Goal: Information Seeking & Learning: Learn about a topic

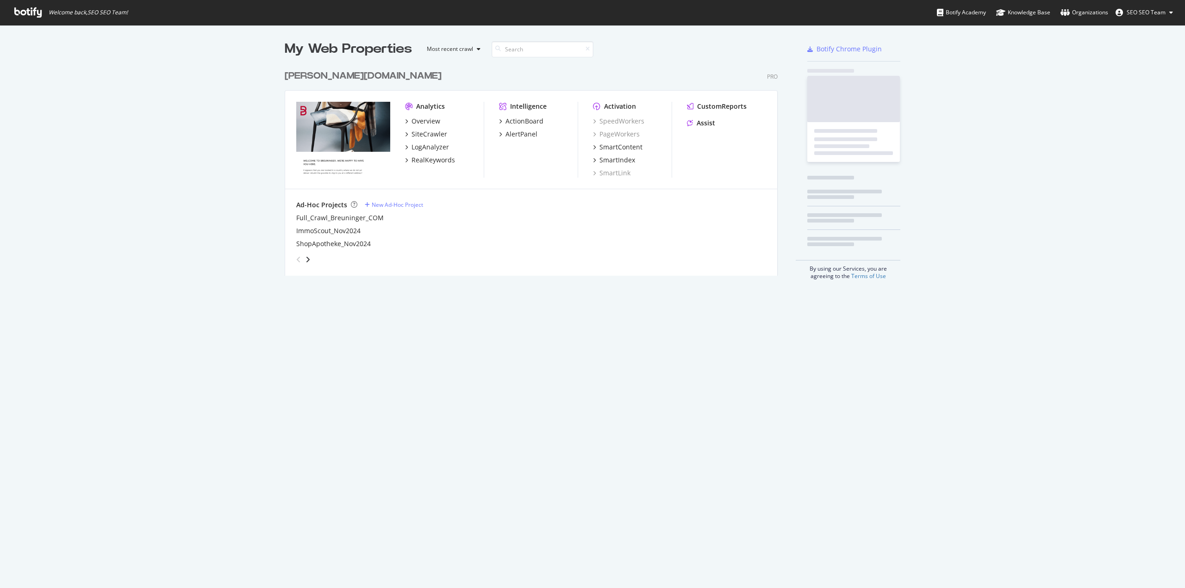
scroll to position [582, 1171]
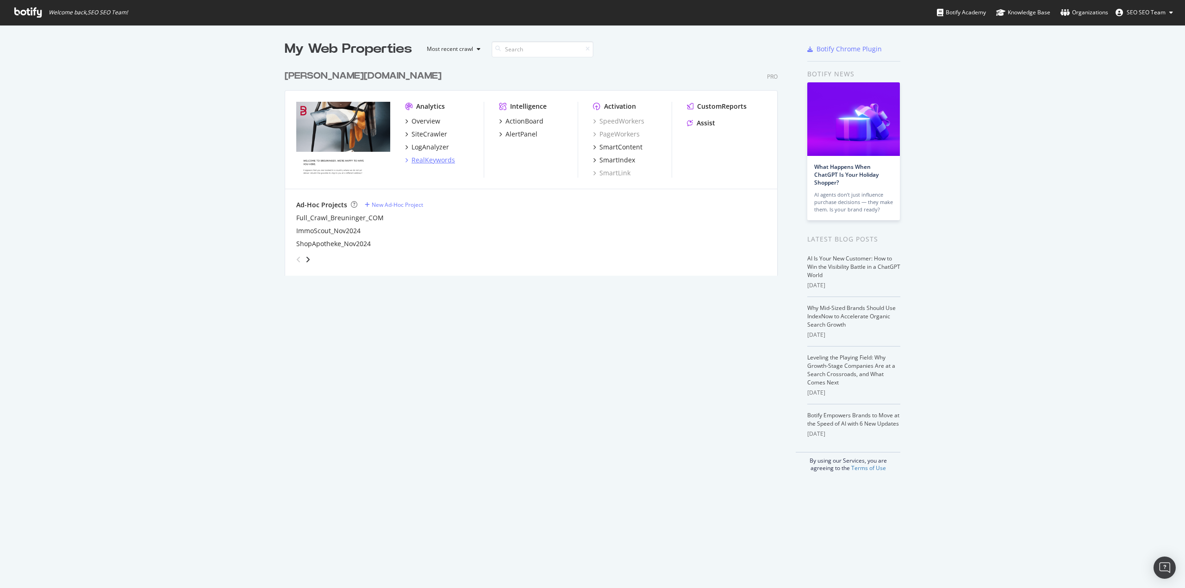
click at [422, 158] on div "RealKeywords" at bounding box center [434, 160] width 44 height 9
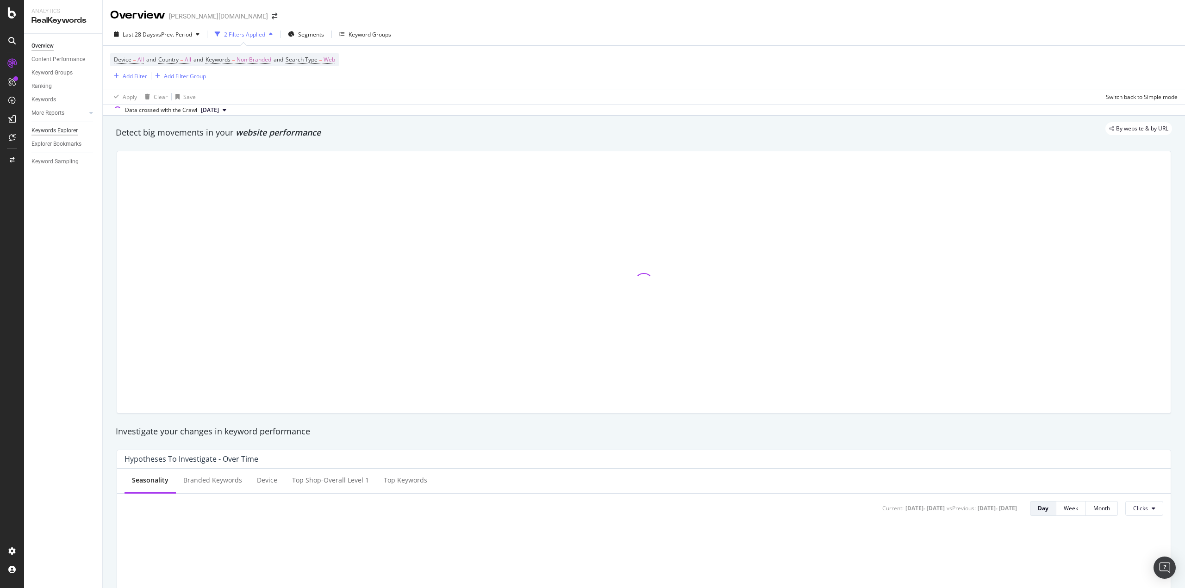
click at [48, 131] on div "Keywords Explorer" at bounding box center [54, 131] width 46 height 10
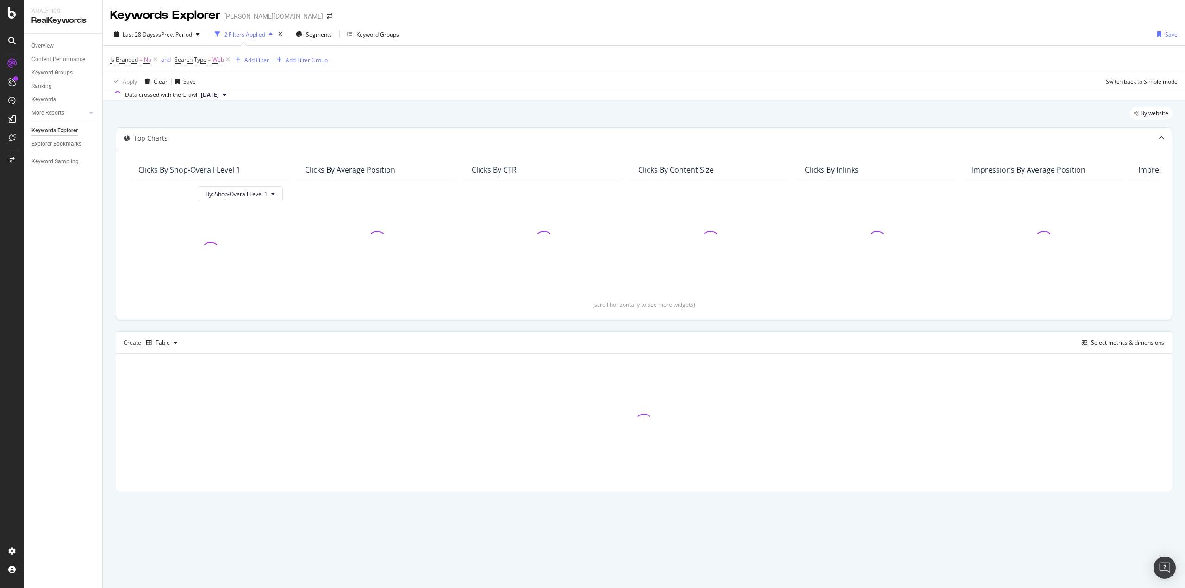
click at [105, 328] on div "By website Top Charts Clicks By Shop-Overall Level 1 By: Shop-Overall Level 1 C…" at bounding box center [644, 312] width 1083 height 425
click at [107, 328] on div "By website Top Charts Clicks By Shop-Overall Level 1 By: Shop-Overall Level 1 C…" at bounding box center [644, 312] width 1083 height 425
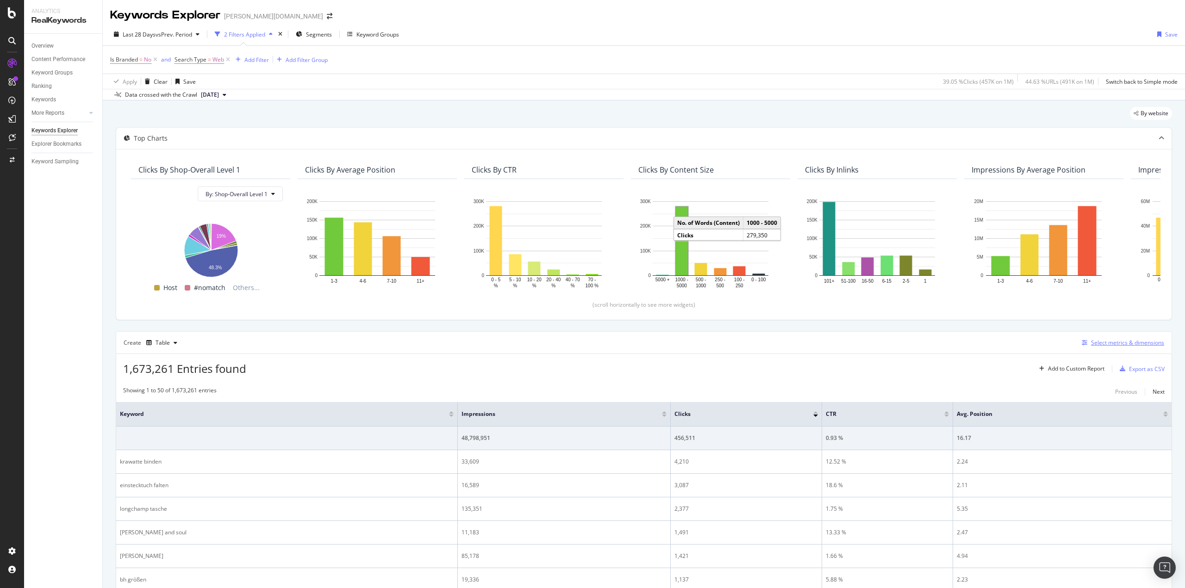
click at [1088, 338] on div "Select metrics & dimensions" at bounding box center [1121, 343] width 86 height 10
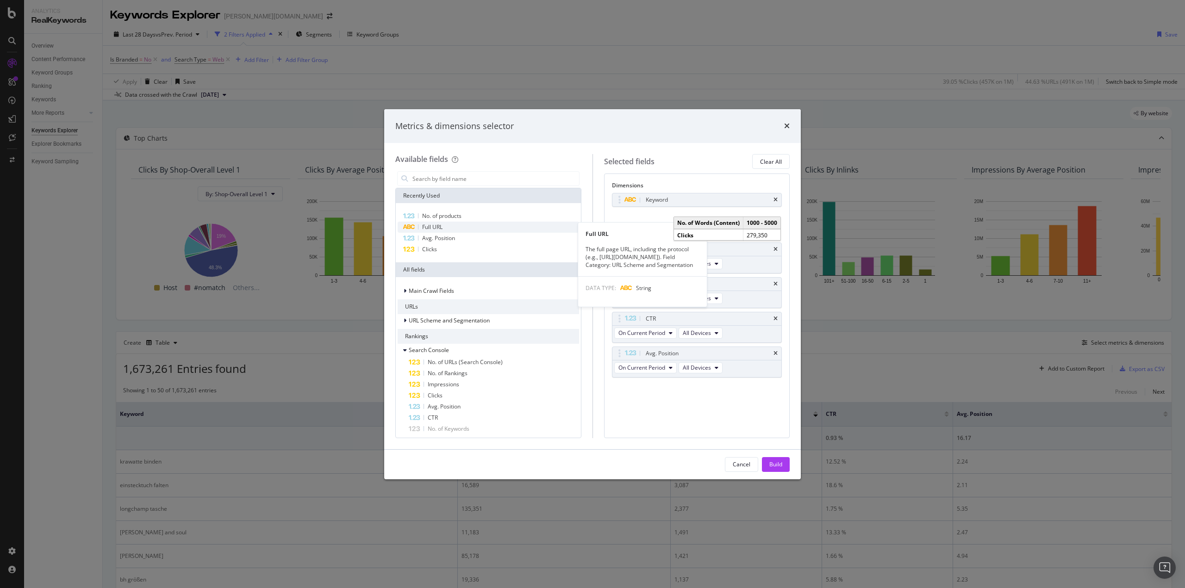
click at [454, 224] on div "Full URL" at bounding box center [488, 227] width 181 height 11
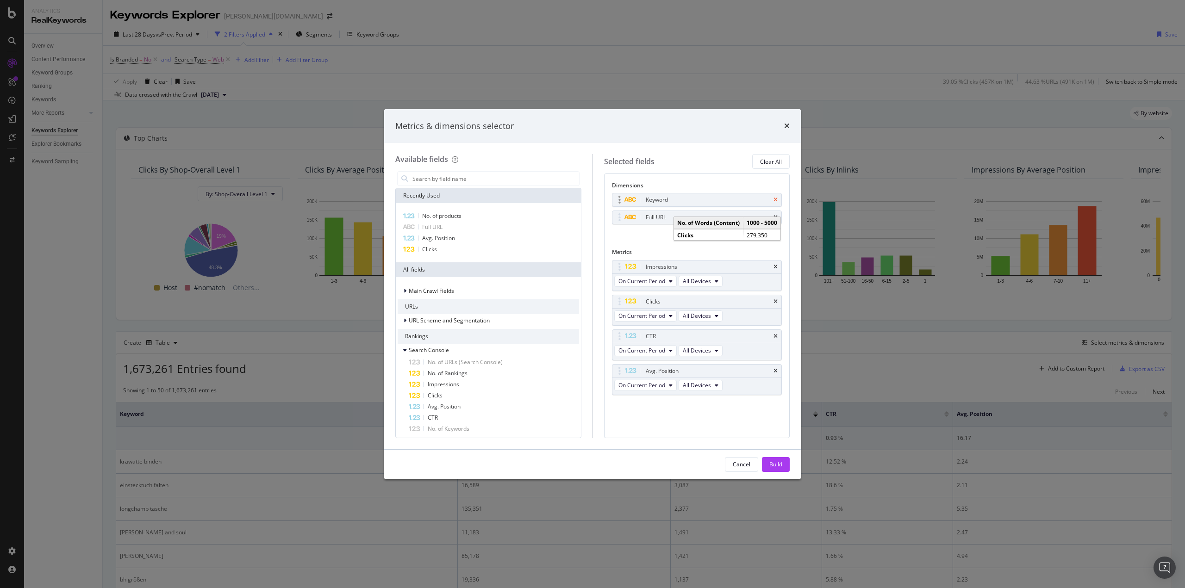
click at [776, 198] on icon "times" at bounding box center [776, 200] width 4 height 6
click at [660, 413] on div "Dimensions Full URL You can use this field as a dimension Metrics Impressions O…" at bounding box center [697, 306] width 186 height 264
click at [456, 213] on span "No. of products" at bounding box center [441, 216] width 39 height 8
click at [774, 461] on div "Build" at bounding box center [776, 465] width 13 height 8
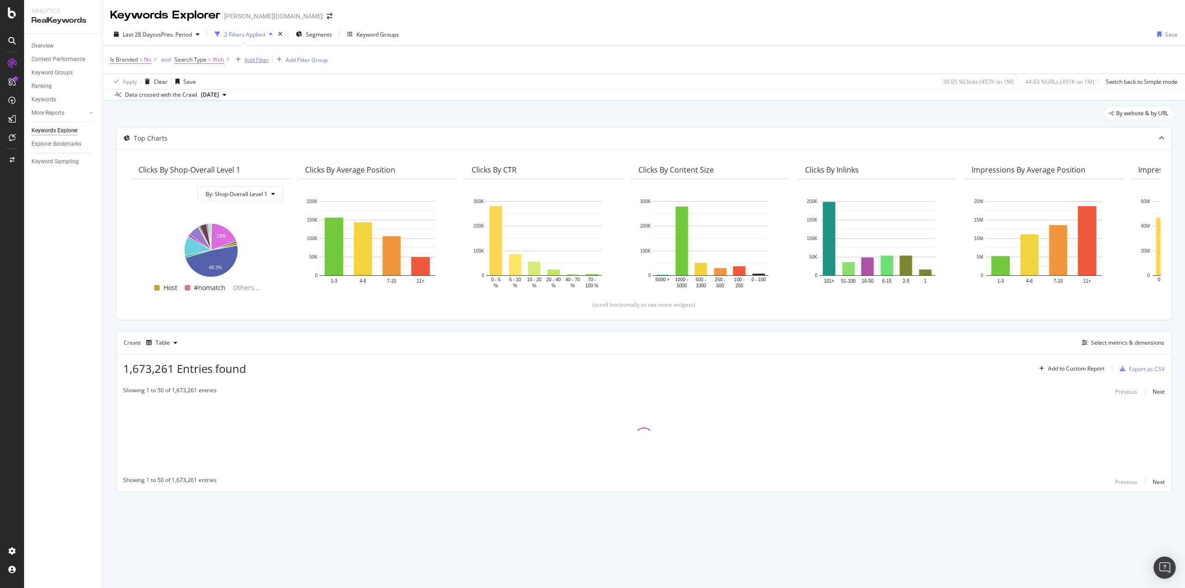
click at [260, 59] on div "Add Filter" at bounding box center [256, 60] width 25 height 8
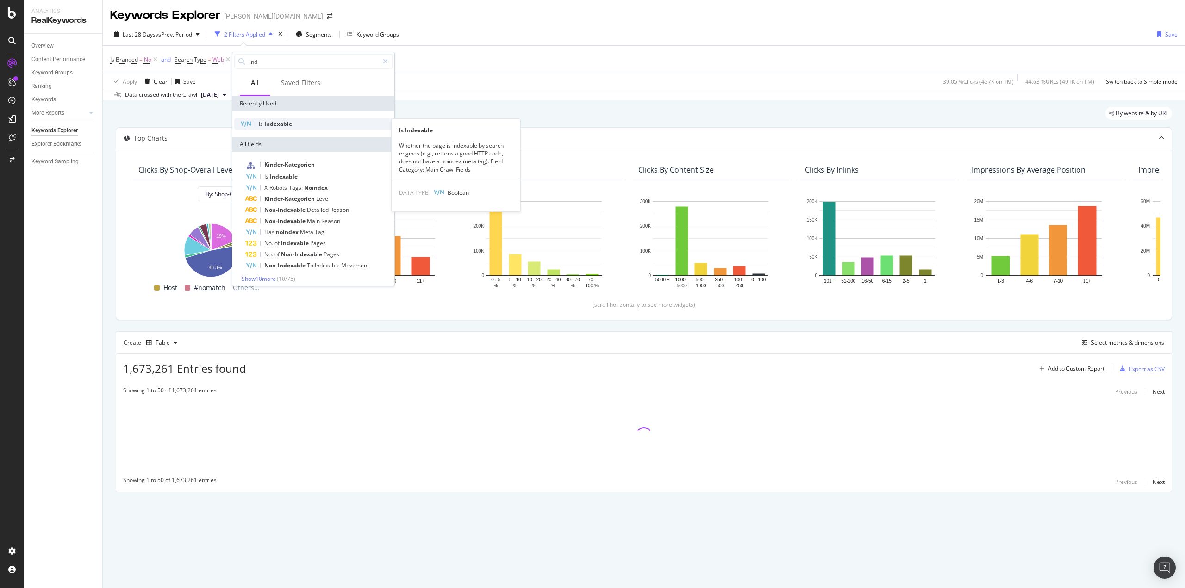
type input "ind"
click at [272, 121] on span "Indexable" at bounding box center [278, 124] width 28 height 8
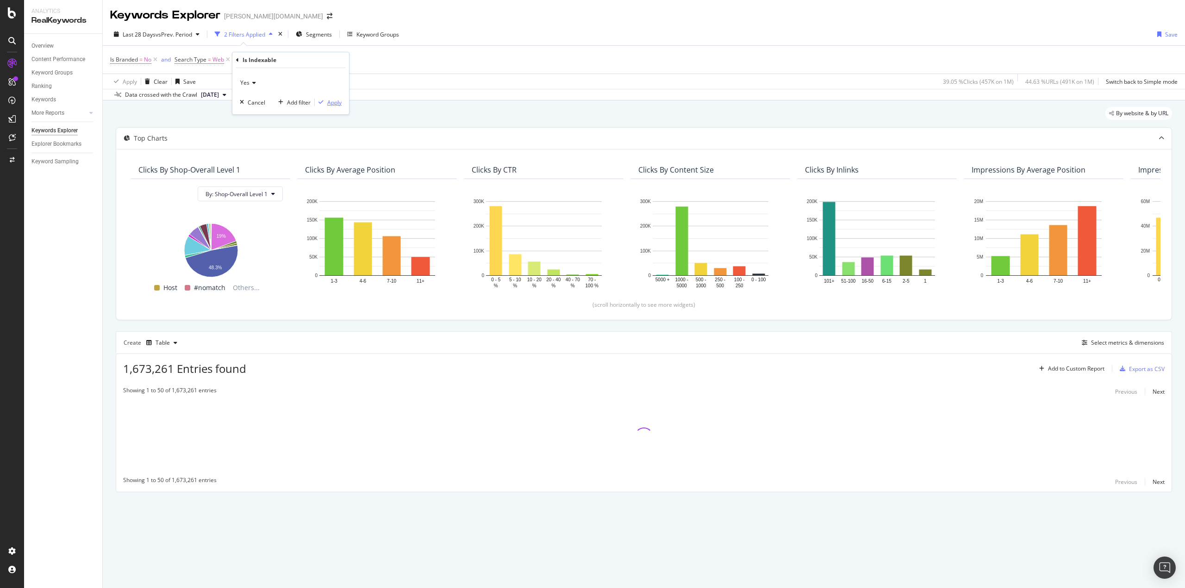
click at [336, 104] on div "Apply" at bounding box center [334, 103] width 14 height 8
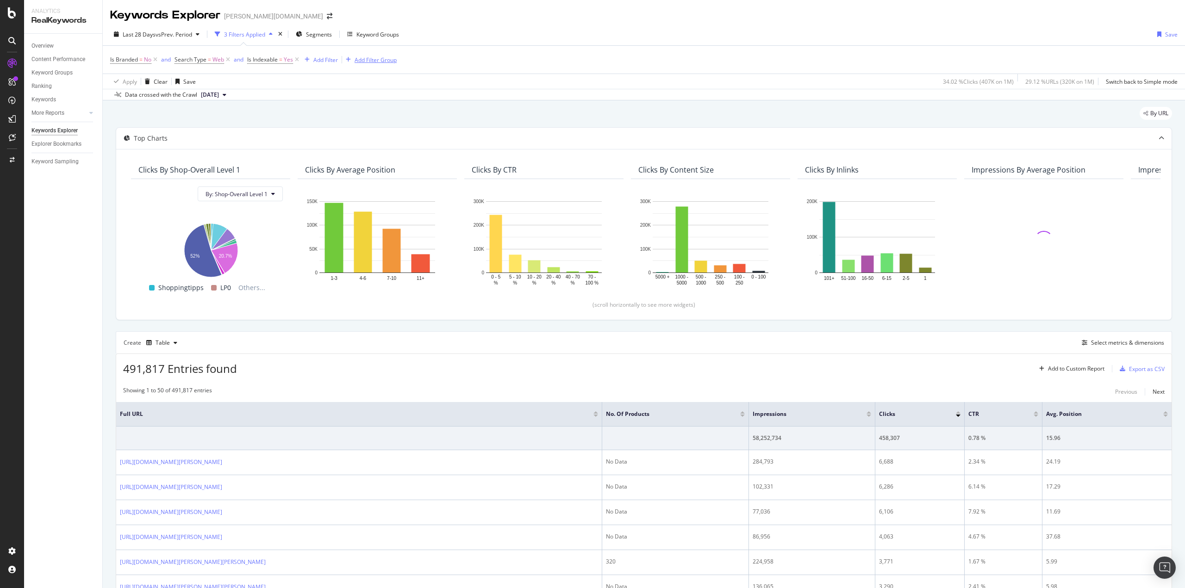
click at [363, 60] on div "Add Filter Group" at bounding box center [376, 60] width 42 height 8
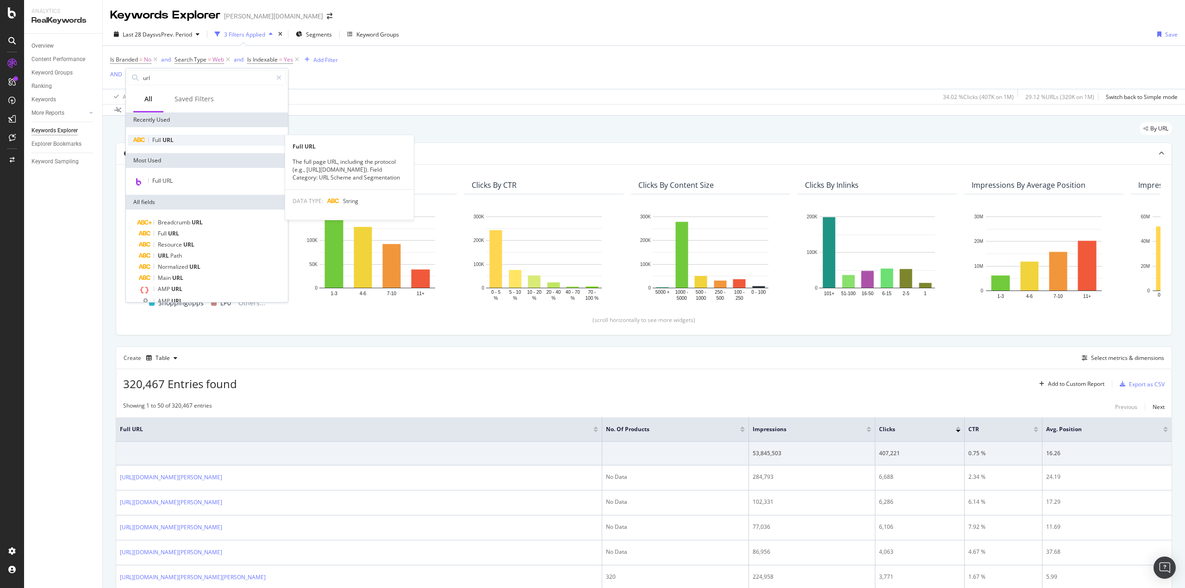
type input "url"
click at [163, 143] on span "URL" at bounding box center [168, 140] width 11 height 8
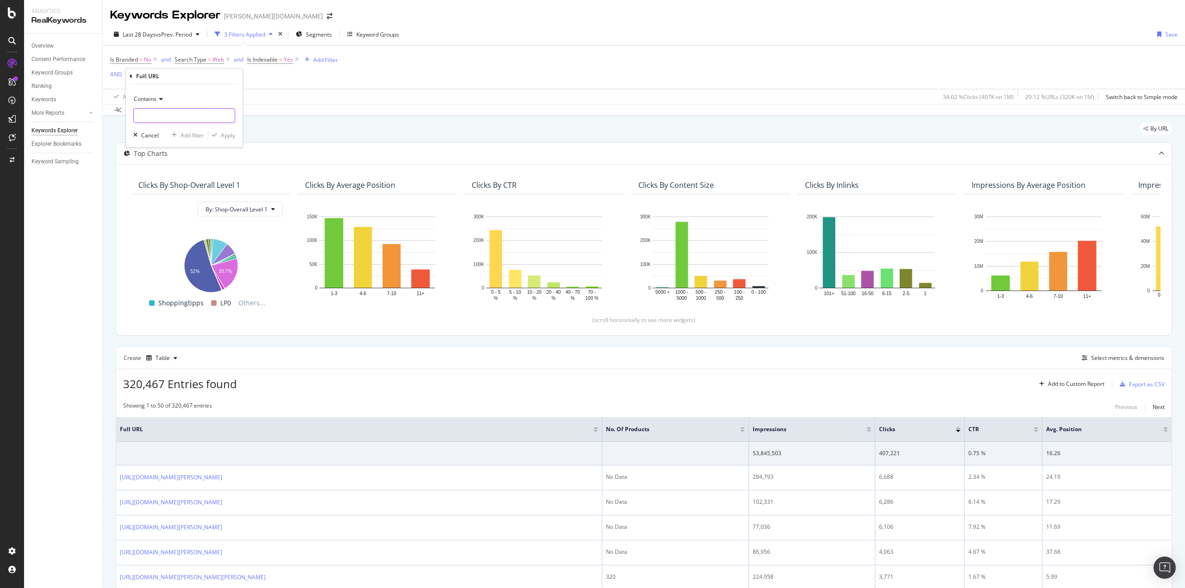
click at [168, 119] on input "text" at bounding box center [184, 115] width 101 height 15
type input "bade"
click at [232, 137] on div "Apply" at bounding box center [228, 135] width 14 height 8
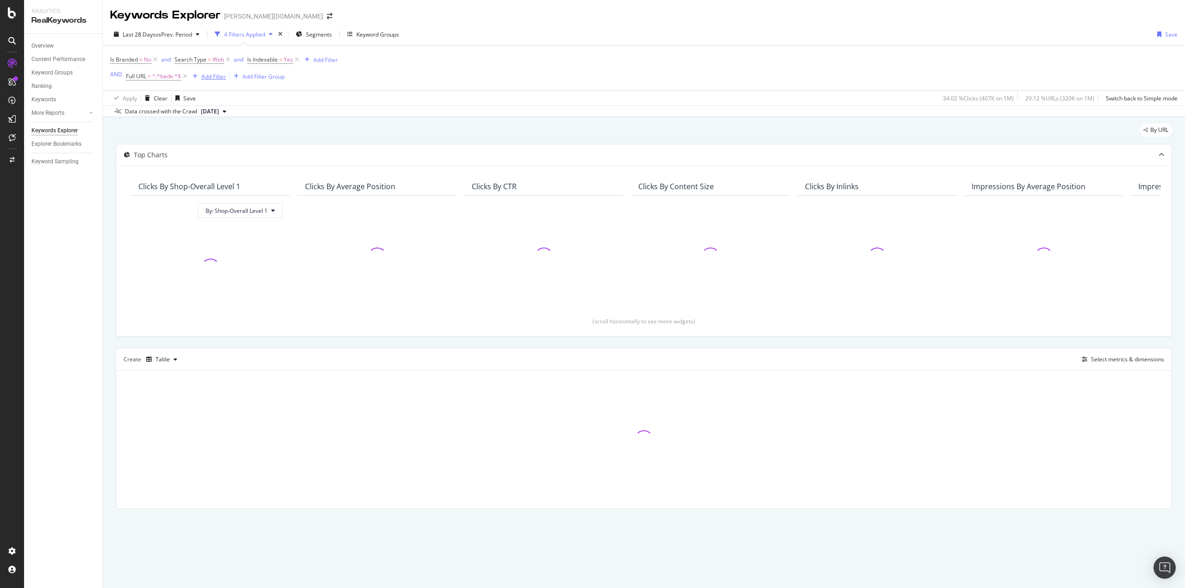
click at [218, 75] on div "Add Filter" at bounding box center [213, 77] width 25 height 8
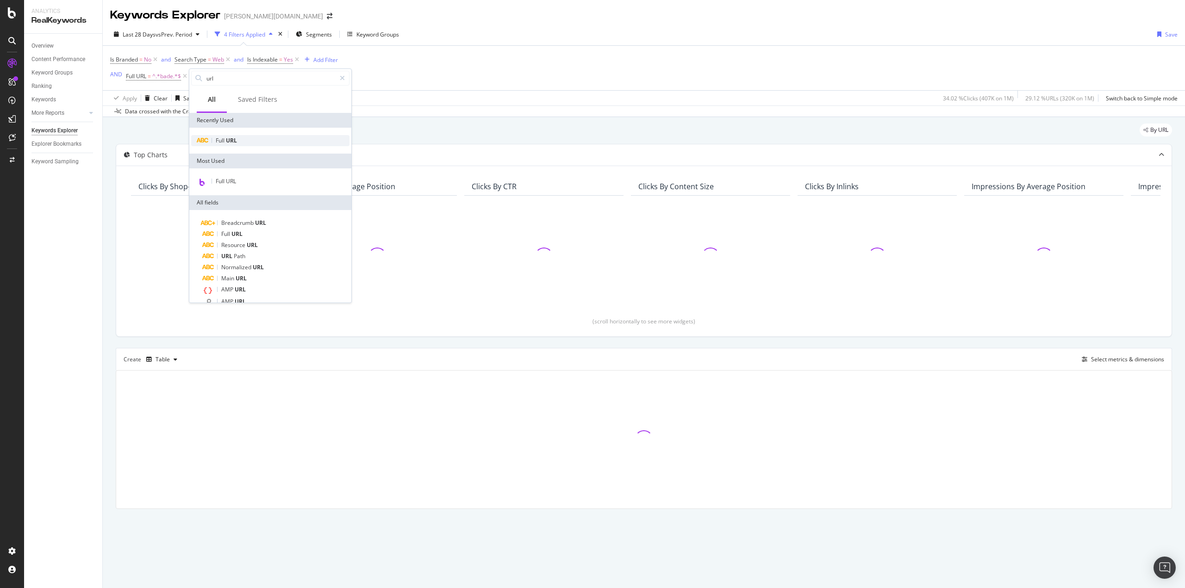
click at [228, 135] on div "Full URL" at bounding box center [270, 140] width 158 height 11
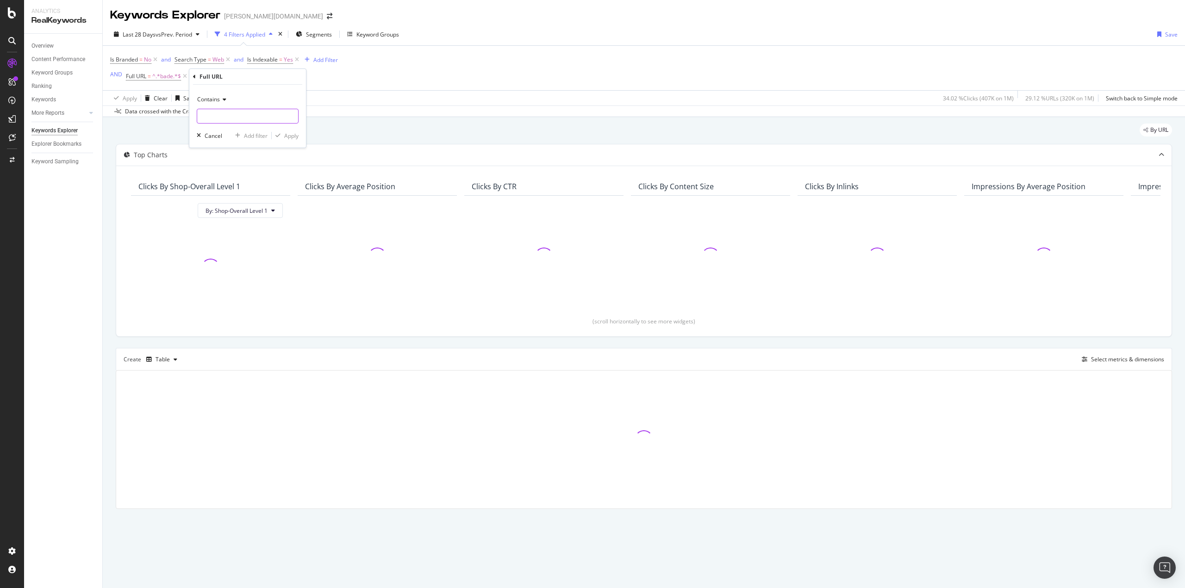
click at [221, 118] on input "text" at bounding box center [247, 116] width 101 height 15
click at [221, 117] on input "text" at bounding box center [247, 116] width 101 height 15
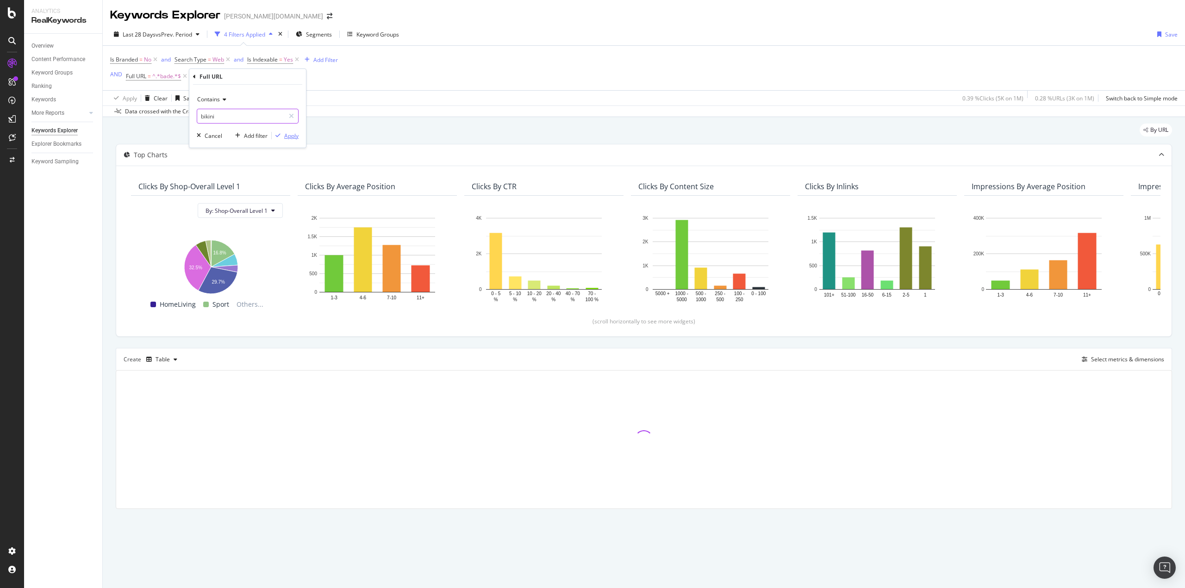
type input "bikini"
click at [298, 137] on div "Apply" at bounding box center [291, 136] width 14 height 8
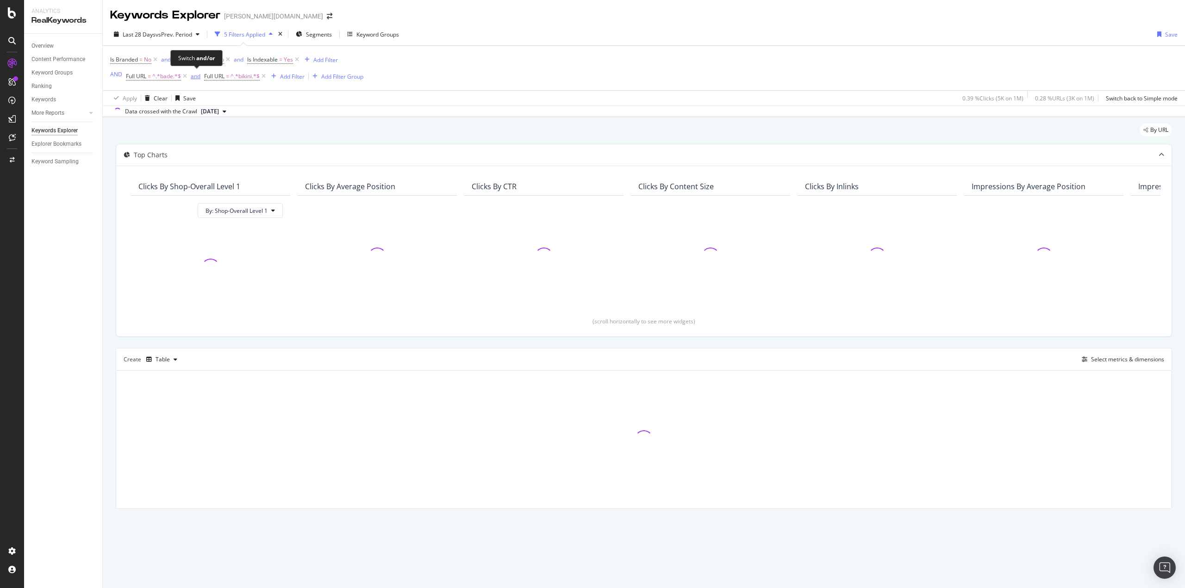
click at [194, 78] on div "and" at bounding box center [196, 76] width 10 height 8
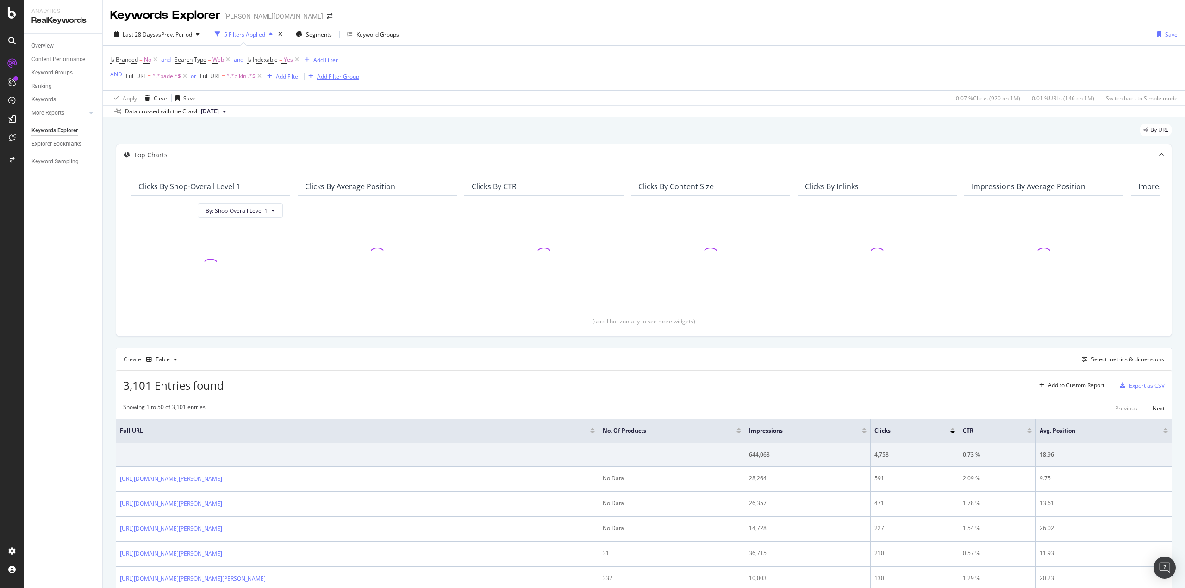
click at [340, 80] on div "Add Filter Group" at bounding box center [338, 77] width 42 height 8
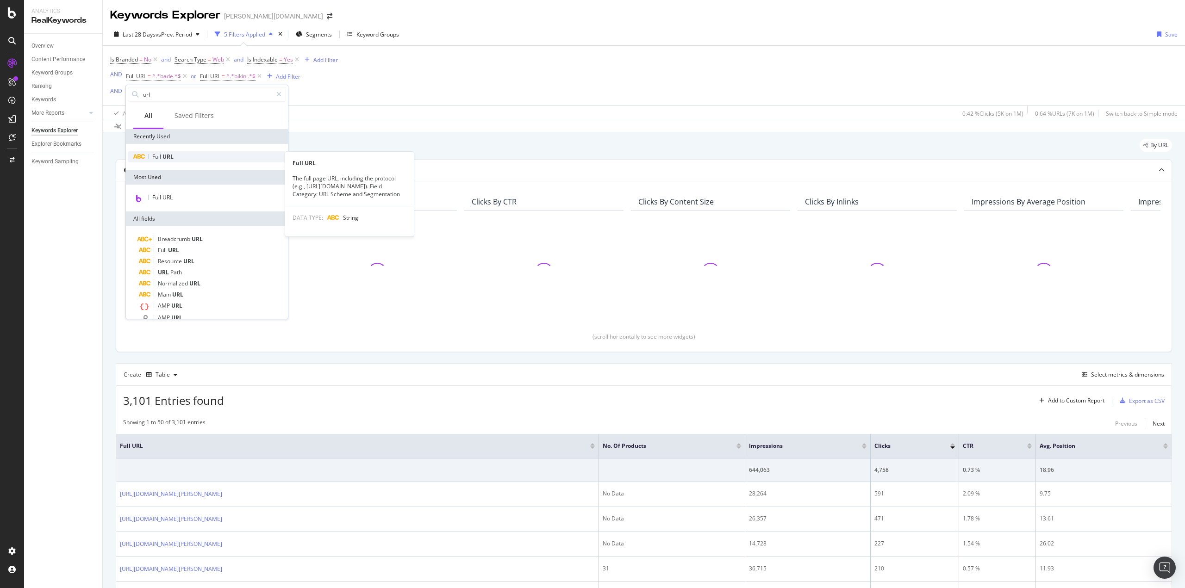
click at [163, 156] on span "URL" at bounding box center [168, 157] width 11 height 8
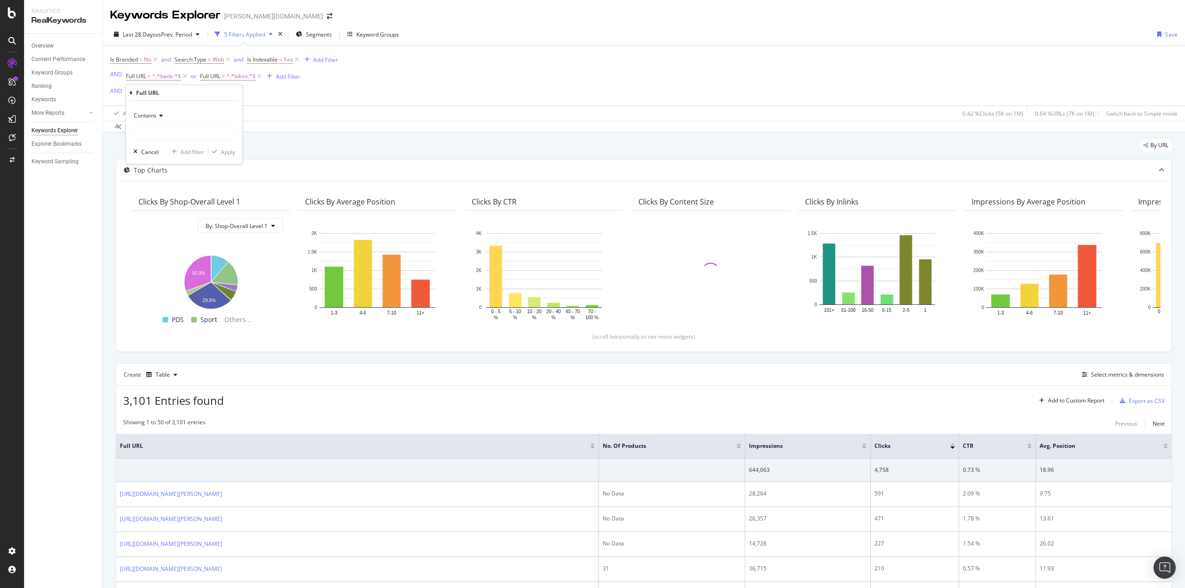
click at [157, 116] on icon at bounding box center [159, 116] width 6 height 6
click at [176, 219] on span "Doesn't contain" at bounding box center [158, 219] width 40 height 8
click at [151, 138] on input "text" at bounding box center [184, 132] width 101 height 15
type input "editorial"
click at [226, 153] on div "Apply" at bounding box center [228, 152] width 14 height 8
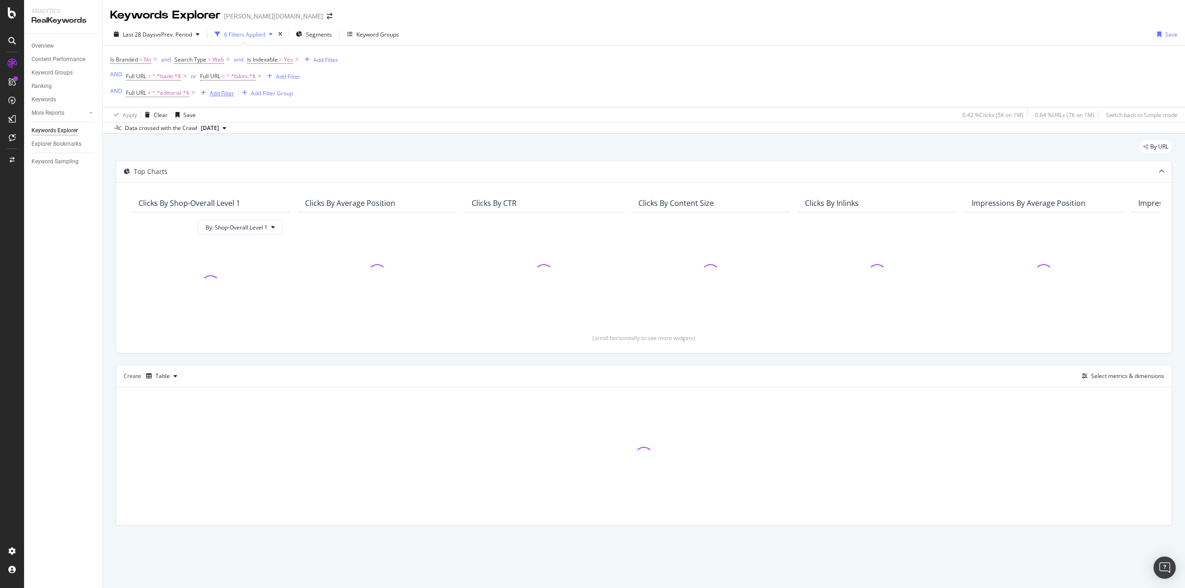
click at [217, 92] on div "Add Filter" at bounding box center [222, 93] width 25 height 8
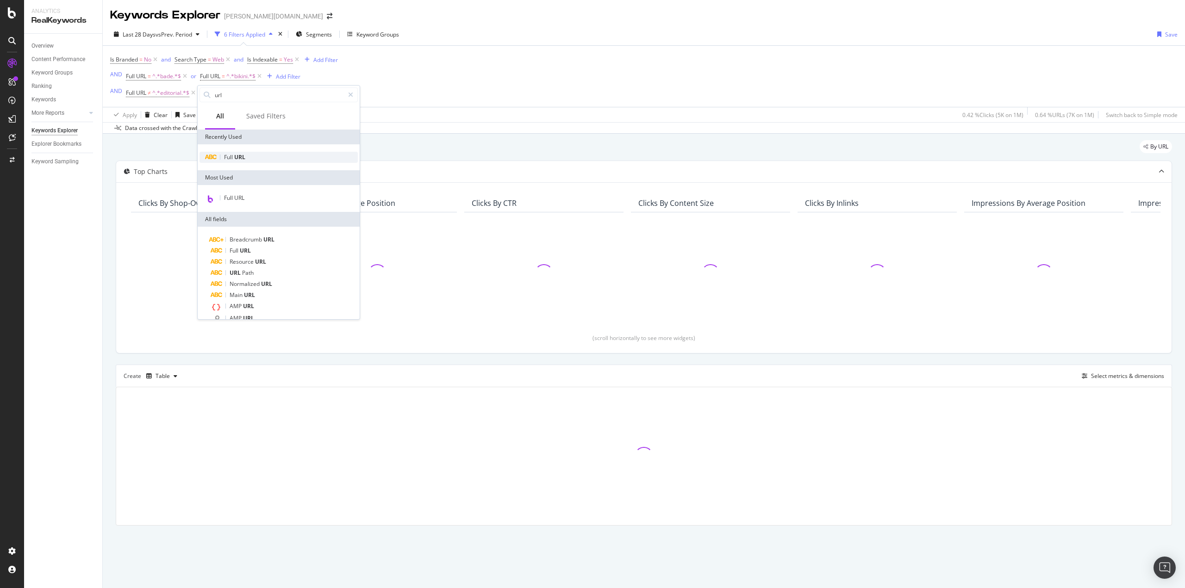
click at [241, 155] on span "URL" at bounding box center [239, 157] width 11 height 8
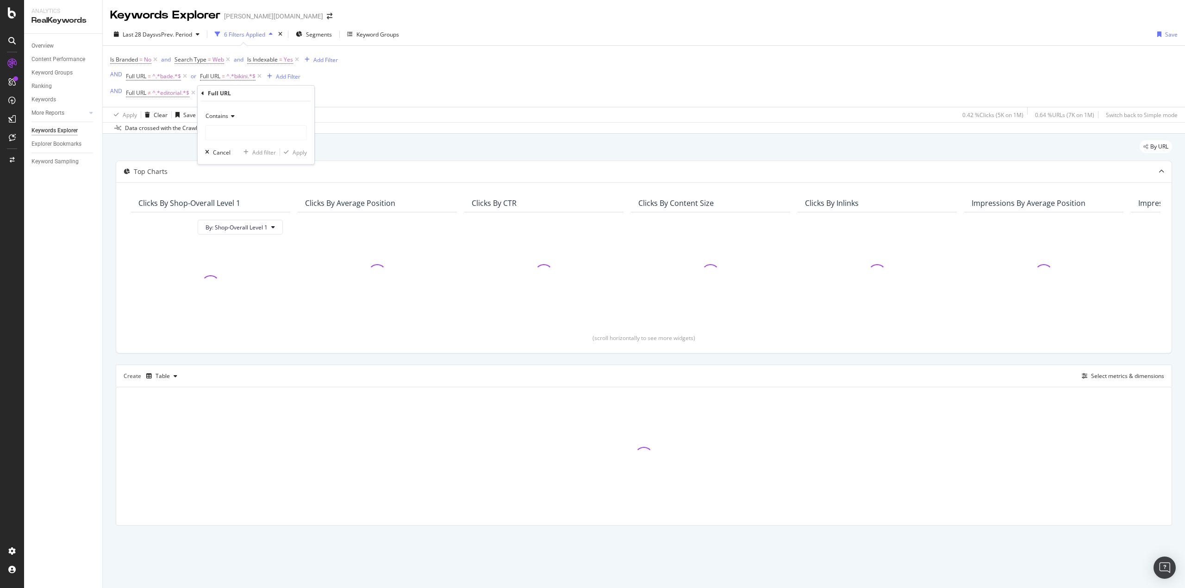
click at [226, 117] on span "Contains" at bounding box center [217, 116] width 23 height 8
click at [245, 214] on div "Doesn't contain" at bounding box center [256, 219] width 99 height 12
click at [226, 134] on input "text" at bounding box center [256, 132] width 101 height 15
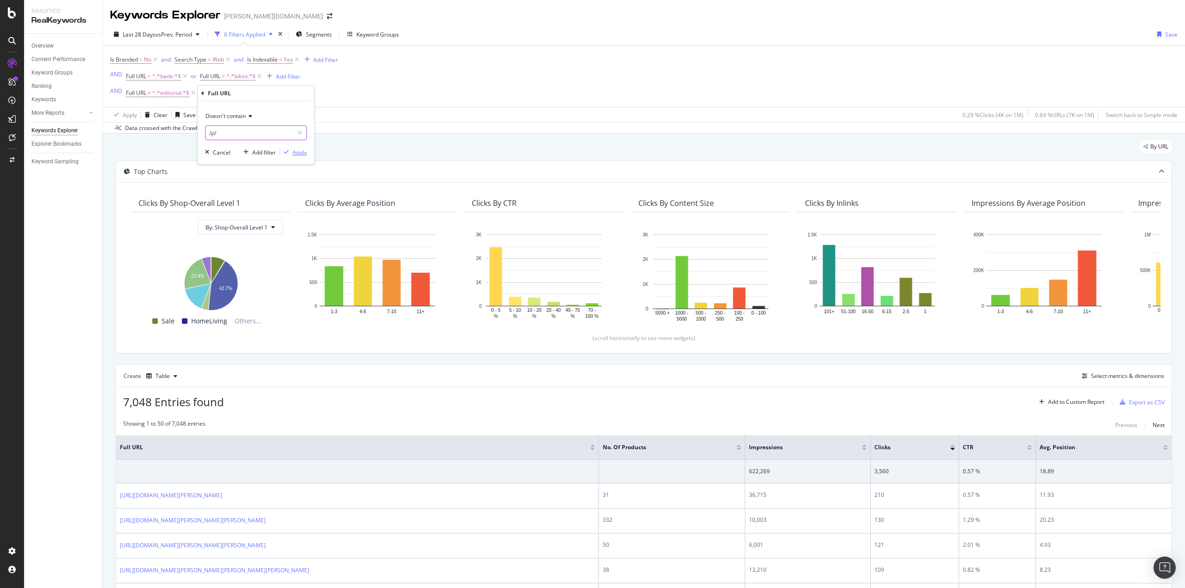
type input "/p/"
click at [294, 156] on div "Apply" at bounding box center [300, 153] width 14 height 8
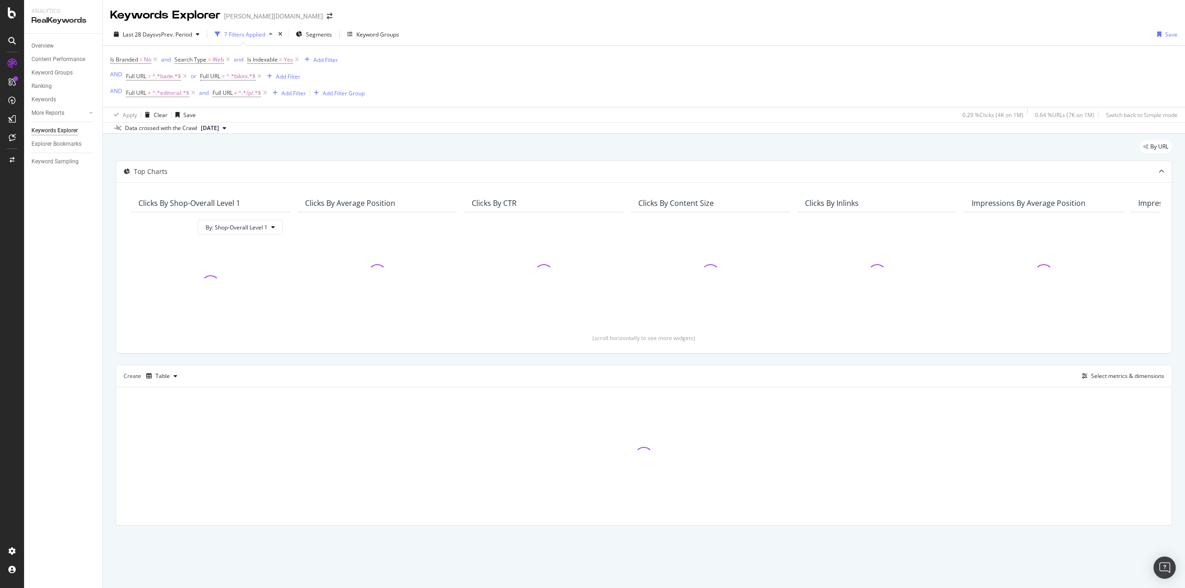
click at [111, 226] on div "By URL Top Charts Clicks By Shop-Overall Level 1 By: Shop-Overall Level 1 Click…" at bounding box center [644, 346] width 1083 height 425
click at [111, 238] on div "By URL Top Charts Clicks By Shop-Overall Level 1 By: Shop-Overall Level 1 Click…" at bounding box center [644, 346] width 1083 height 425
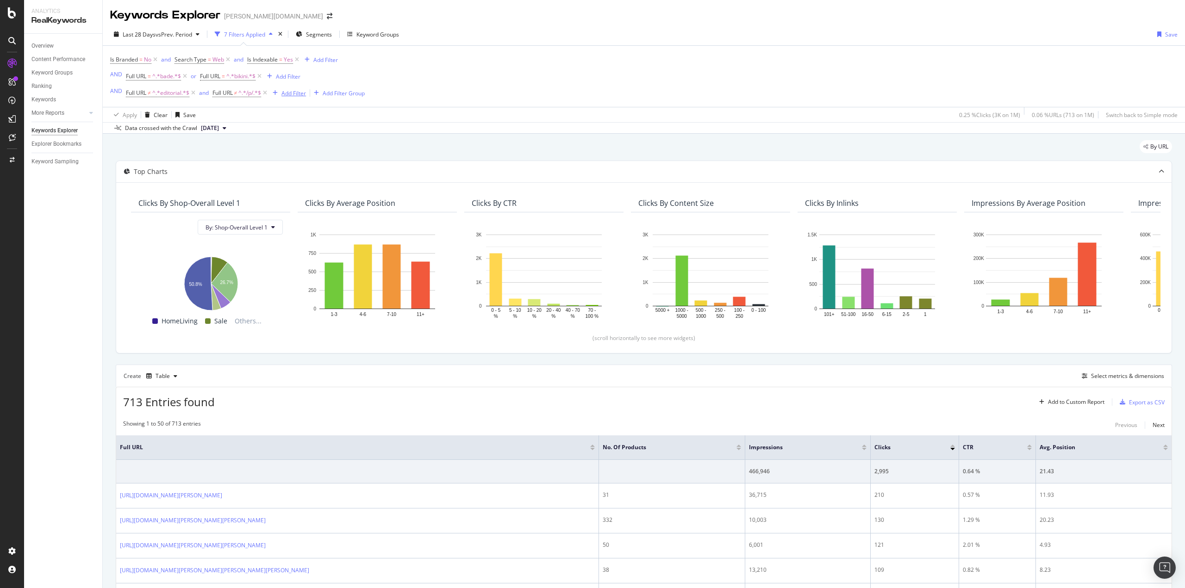
click at [291, 94] on div "Add Filter" at bounding box center [294, 93] width 25 height 8
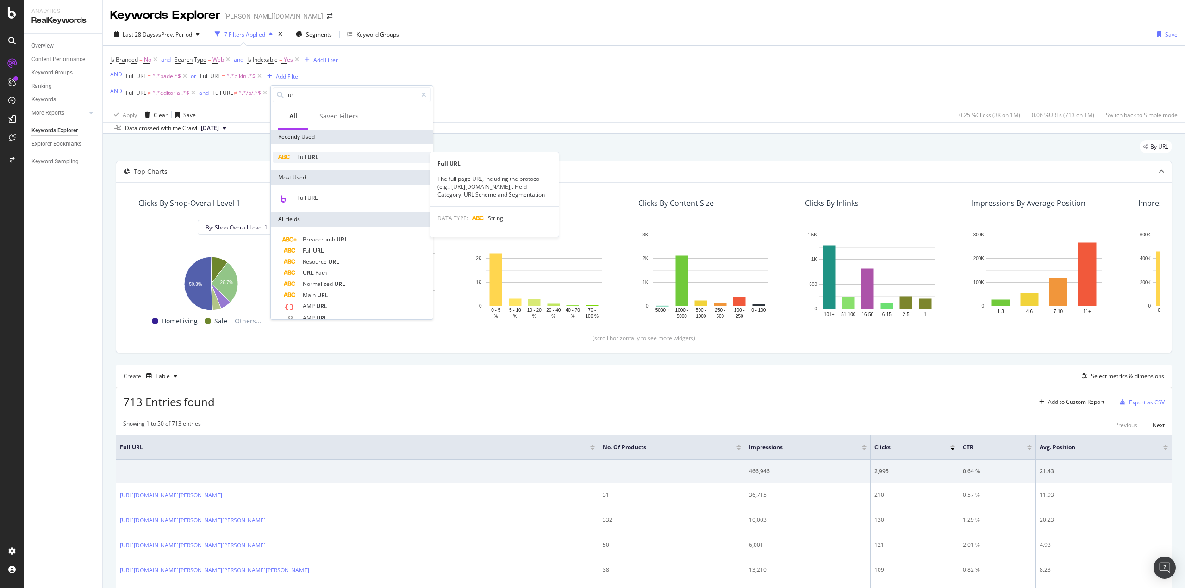
click at [315, 160] on span "URL" at bounding box center [312, 157] width 11 height 8
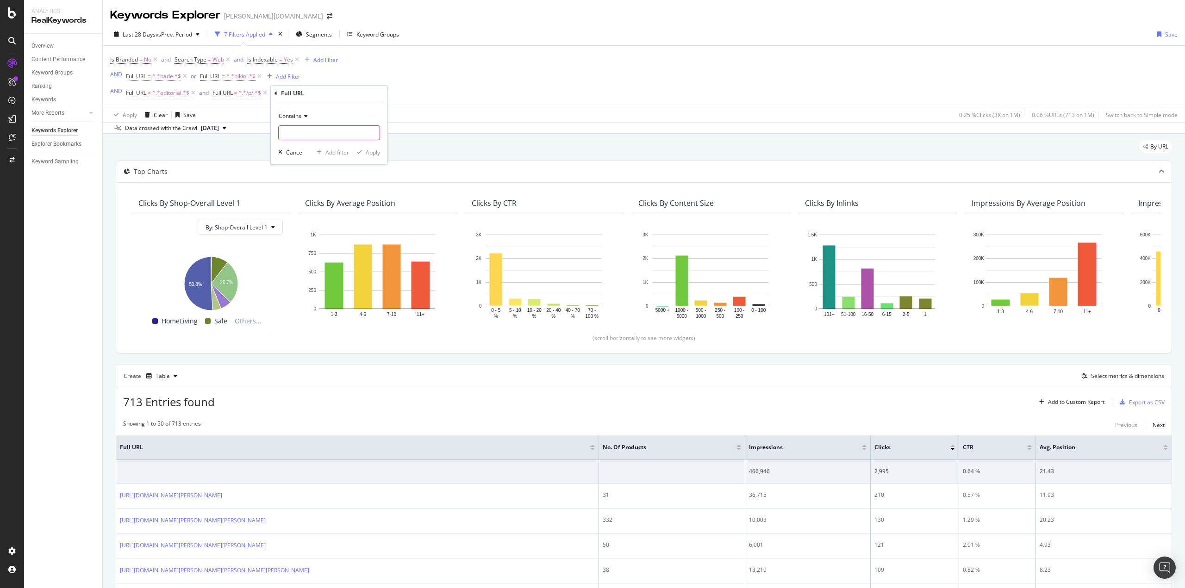
click at [312, 138] on input "text" at bounding box center [329, 132] width 101 height 15
type input "/de/"
click at [373, 153] on div "Apply" at bounding box center [373, 153] width 14 height 8
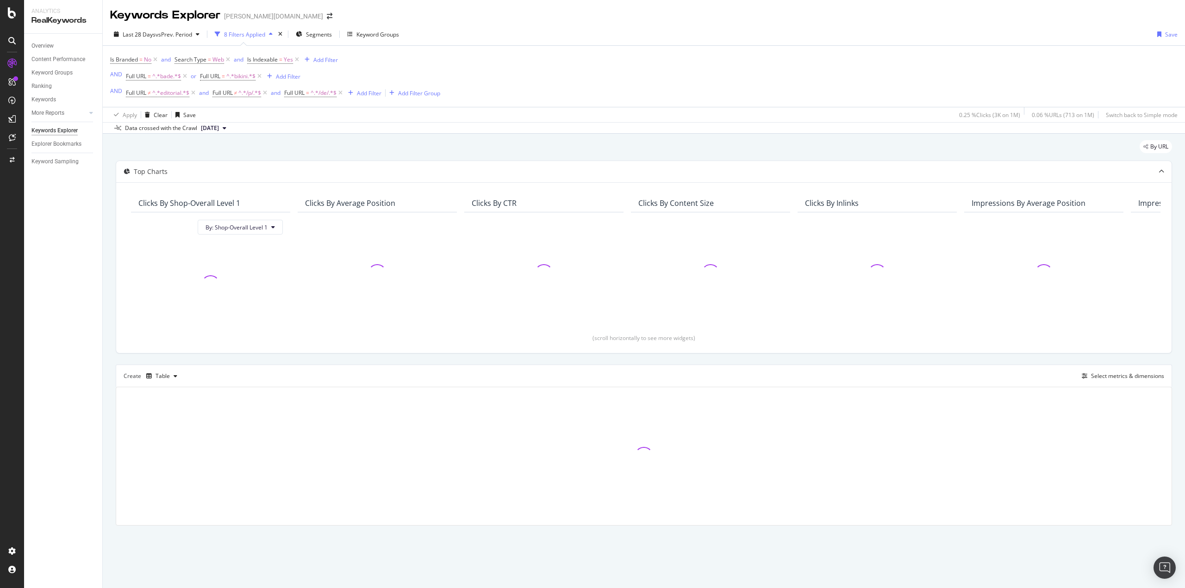
click at [111, 191] on div "By URL Top Charts Clicks By Shop-Overall Level 1 By: Shop-Overall Level 1 Click…" at bounding box center [644, 346] width 1083 height 425
click at [111, 183] on div "By URL Top Charts Clicks By Shop-Overall Level 1 By: Shop-Overall Level 1 Click…" at bounding box center [644, 346] width 1083 height 425
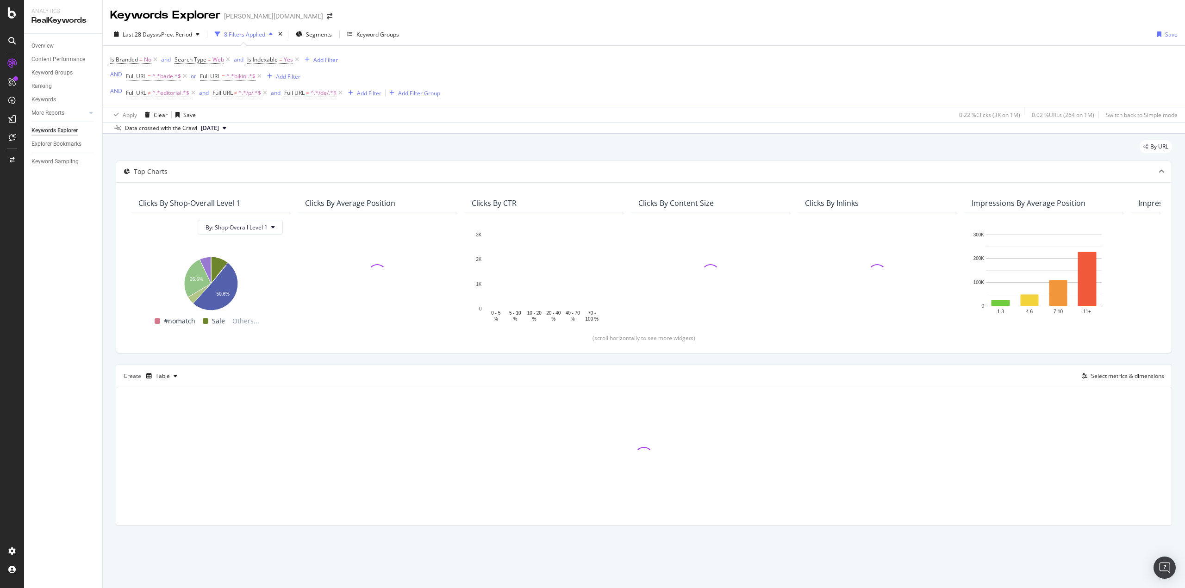
click at [109, 182] on div "By URL Top Charts Clicks By Shop-Overall Level 1 By: Shop-Overall Level 1 Hold …" at bounding box center [644, 346] width 1083 height 425
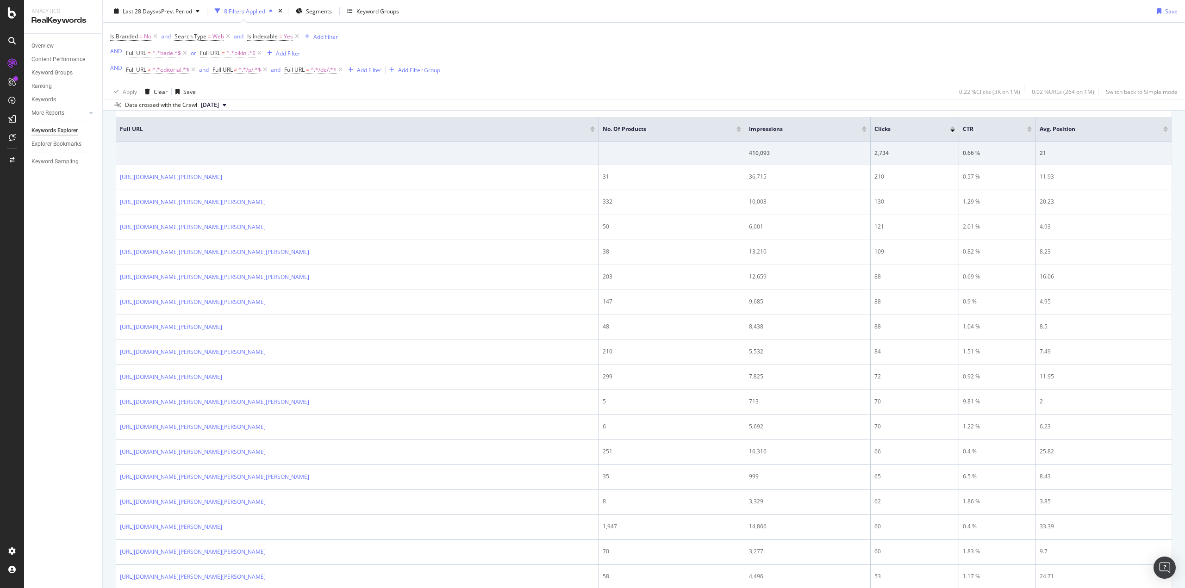
scroll to position [324, 0]
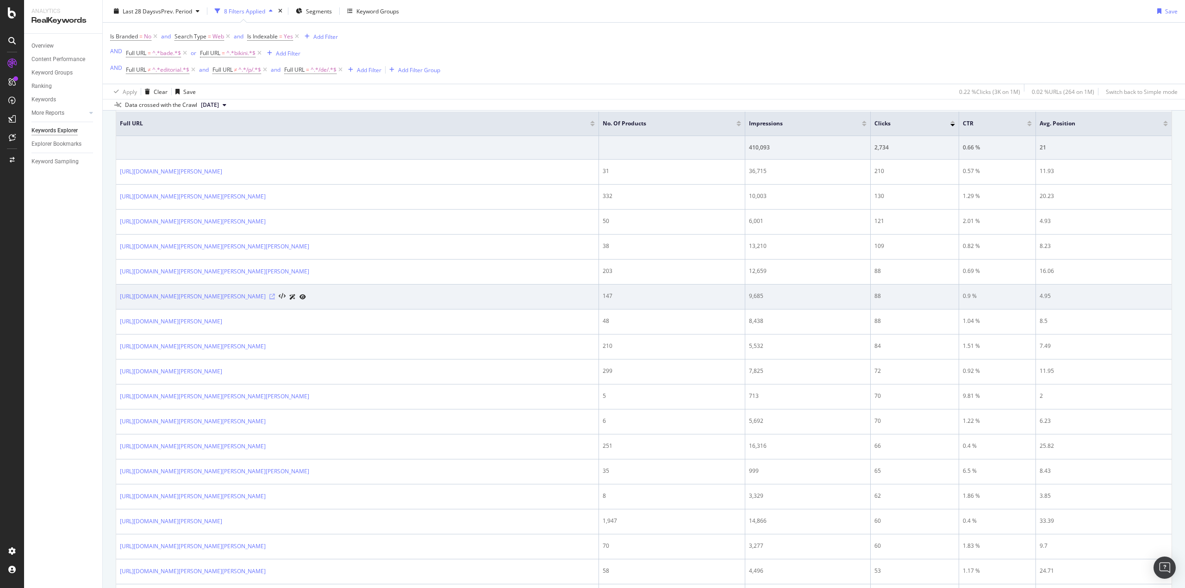
click at [269, 296] on icon at bounding box center [272, 297] width 6 height 6
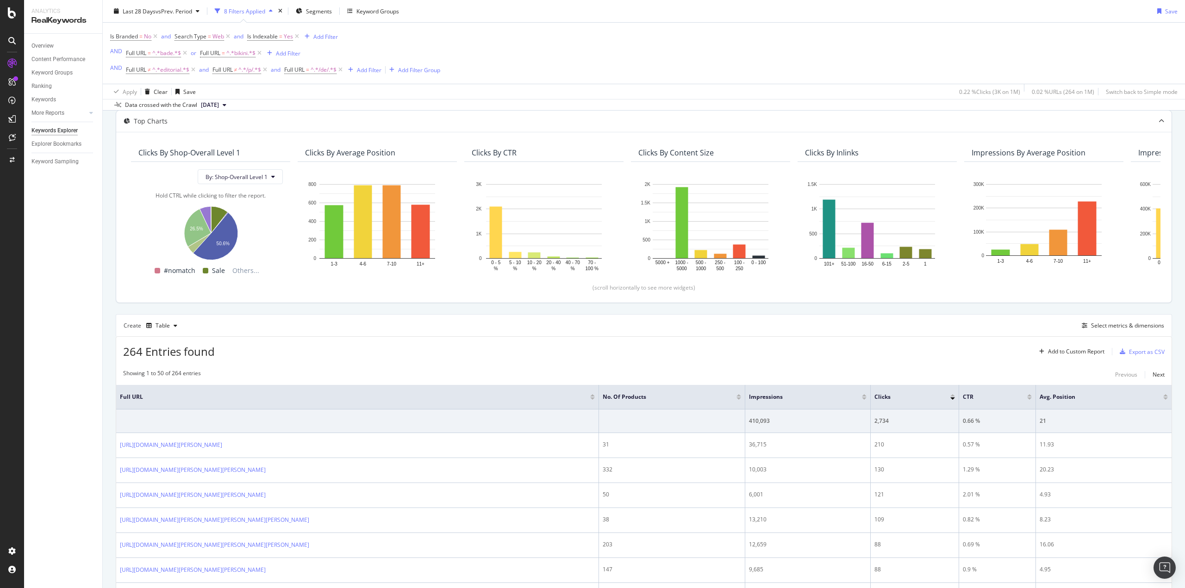
scroll to position [0, 0]
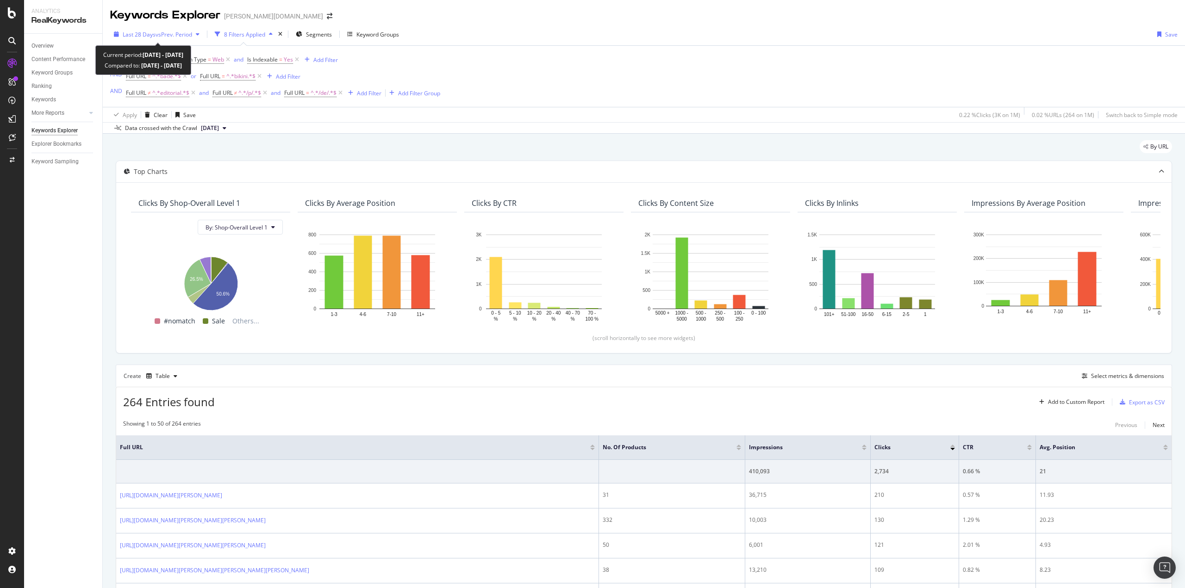
click at [149, 30] on div "Last 28 Days vs Prev. Period" at bounding box center [156, 34] width 93 height 14
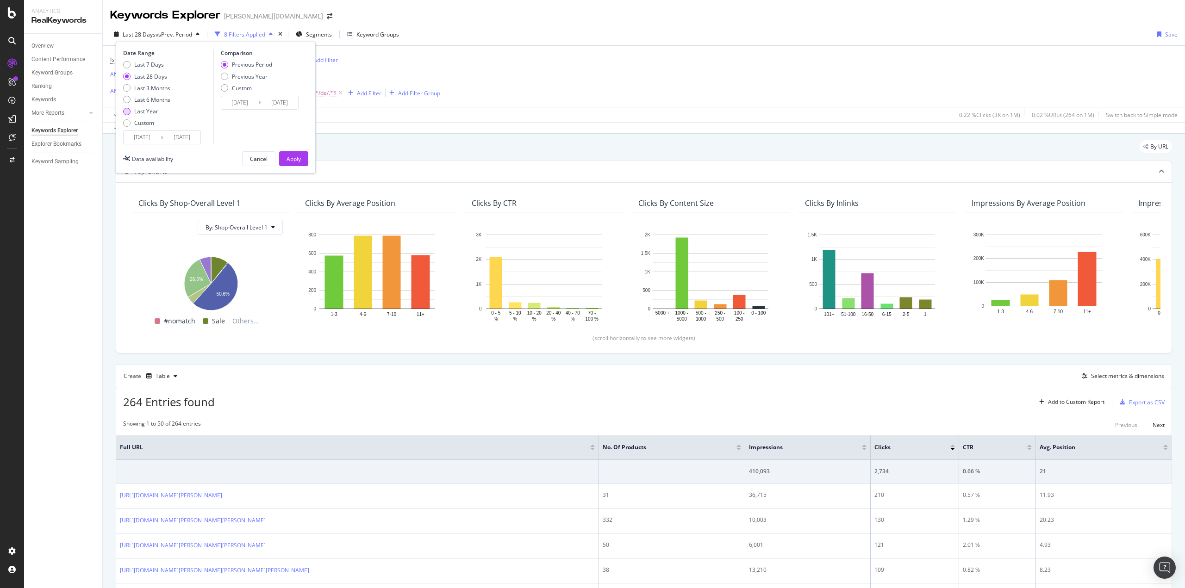
click at [136, 113] on div "Last Year" at bounding box center [146, 111] width 24 height 8
type input "[DATE]"
click at [288, 160] on div "Apply" at bounding box center [294, 159] width 14 height 8
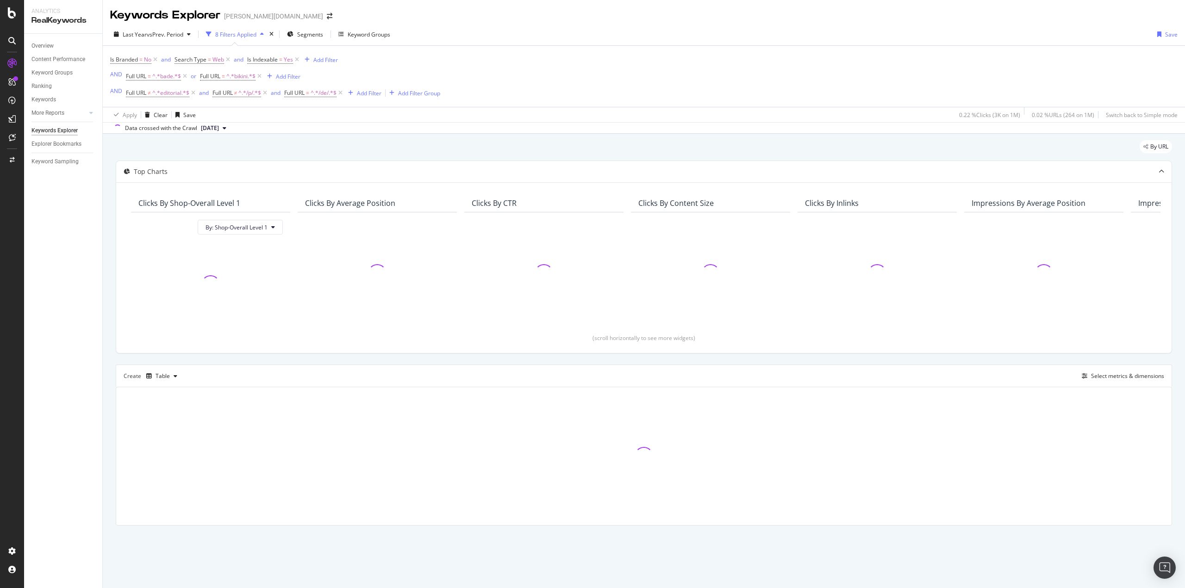
click at [107, 185] on div "By URL Top Charts Clicks By Shop-Overall Level 1 By: Shop-Overall Level 1 Click…" at bounding box center [644, 346] width 1083 height 425
click at [108, 181] on div "By URL Top Charts Clicks By Shop-Overall Level 1 By: Shop-Overall Level 1 Click…" at bounding box center [644, 346] width 1083 height 425
click at [109, 181] on div "By URL Top Charts Clicks By Shop-Overall Level 1 By: Shop-Overall Level 1 Click…" at bounding box center [644, 346] width 1083 height 425
drag, startPoint x: 105, startPoint y: 166, endPoint x: 108, endPoint y: 158, distance: 8.3
click at [108, 158] on div "By URL Top Charts Clicks By Shop-Overall Level 1 By: Shop-Overall Level 1 Click…" at bounding box center [644, 346] width 1083 height 425
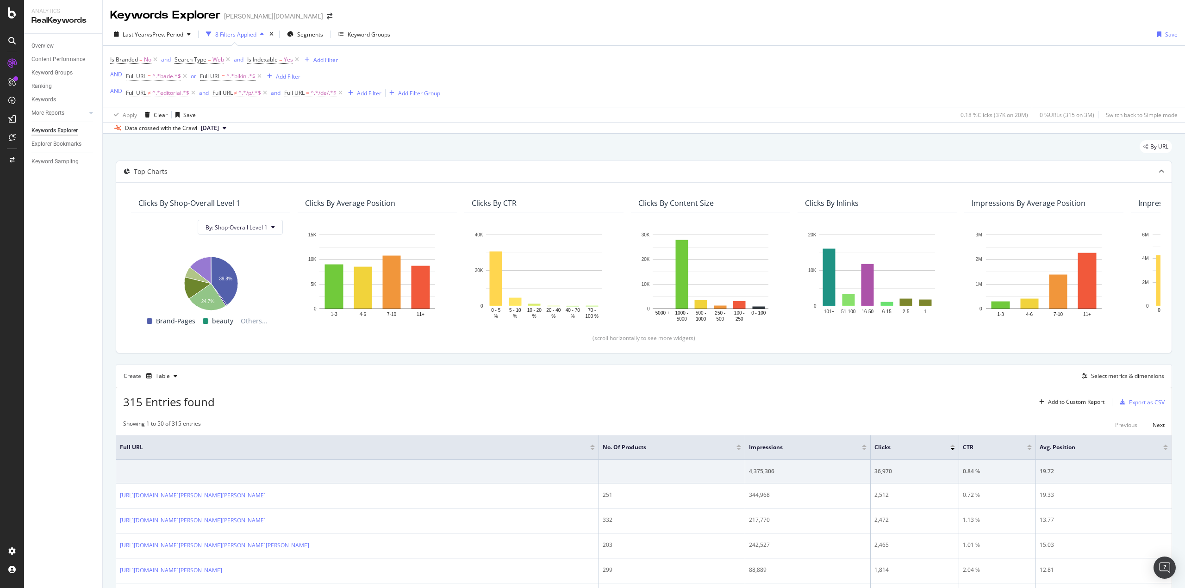
click at [1140, 402] on div "Export as CSV" at bounding box center [1147, 403] width 36 height 8
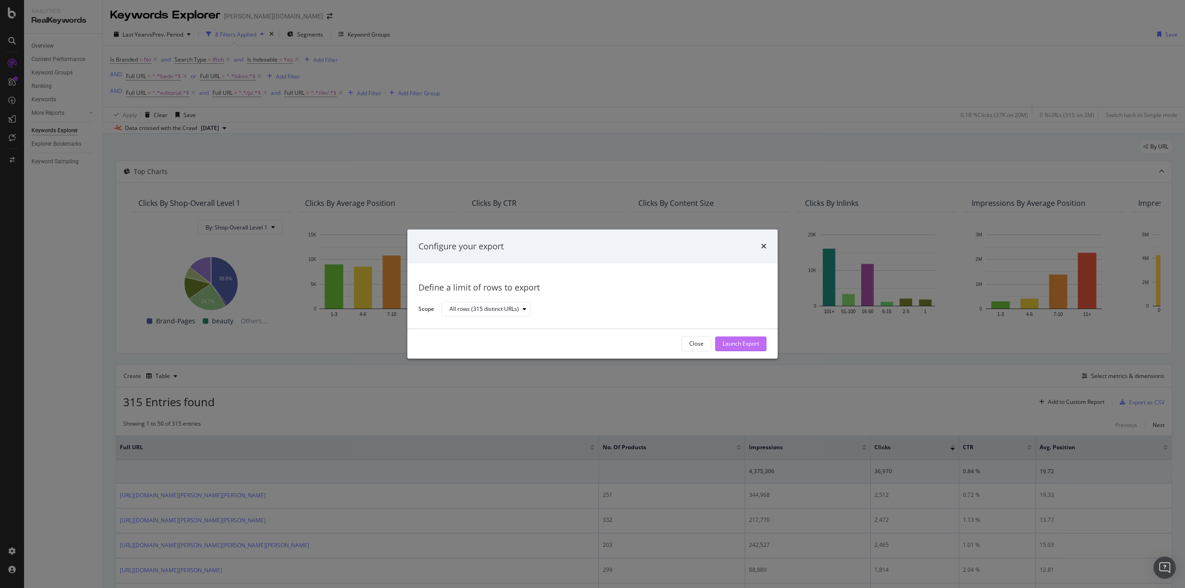
click at [739, 344] on div "Launch Export" at bounding box center [741, 344] width 37 height 8
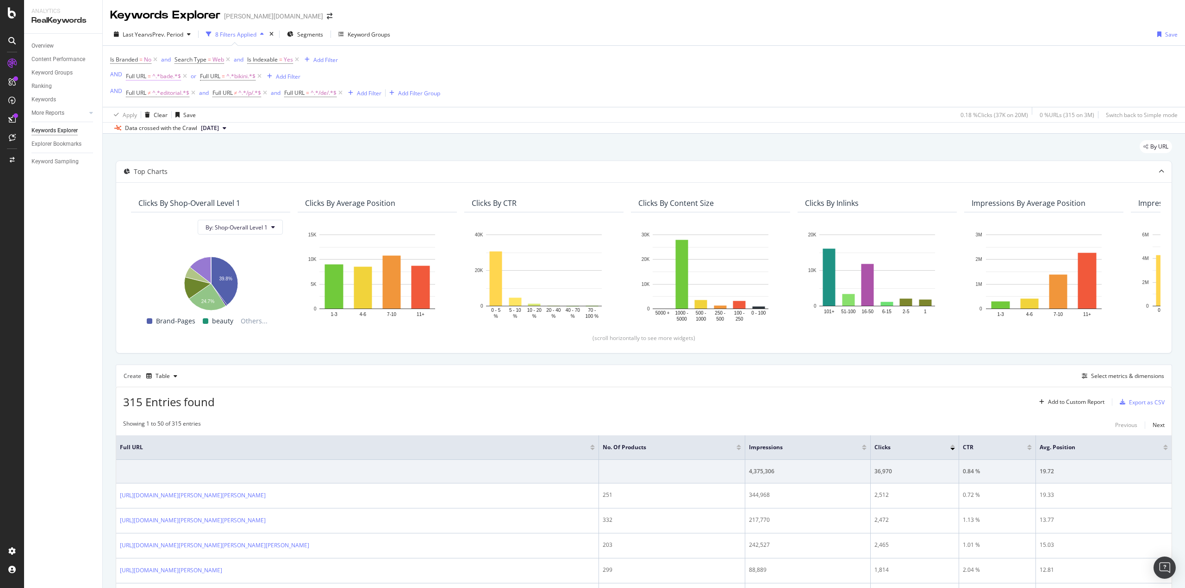
click at [168, 75] on span "^.*bade.*$" at bounding box center [166, 76] width 29 height 13
click at [162, 115] on input "bade" at bounding box center [178, 114] width 88 height 15
paste input "Watercult"
type input "Watercult"
click at [225, 134] on div "Apply" at bounding box center [228, 135] width 14 height 8
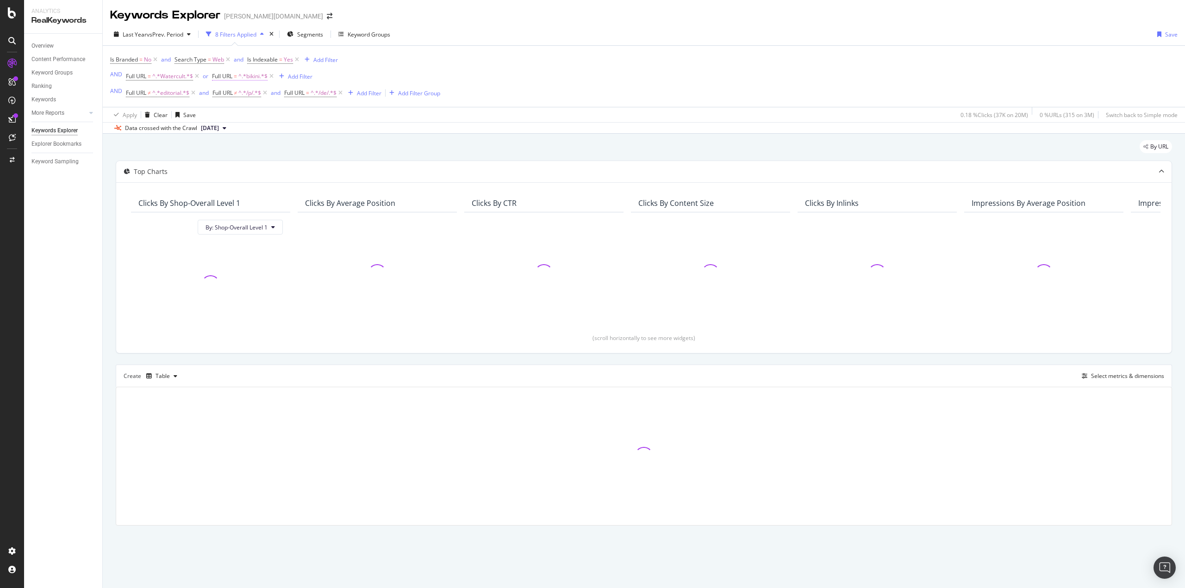
click at [232, 77] on span "Full URL" at bounding box center [222, 76] width 20 height 8
click at [241, 111] on input "bikini" at bounding box center [264, 114] width 88 height 15
paste input "Charmline"
type input "Charmline"
click at [311, 138] on div "Apply" at bounding box center [314, 135] width 14 height 8
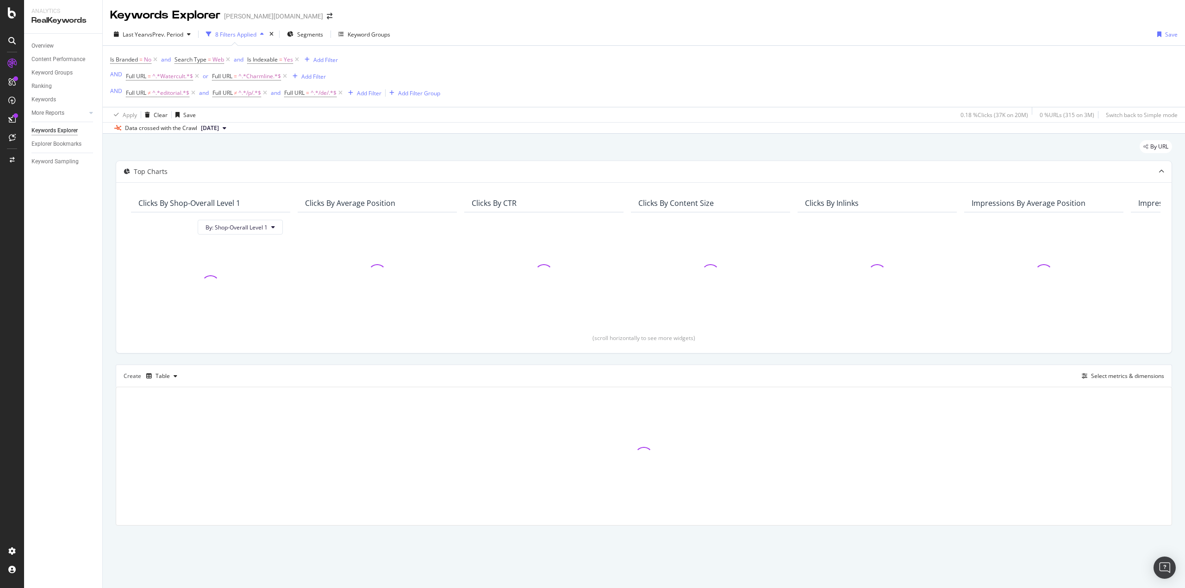
click at [550, 150] on div "By URL" at bounding box center [644, 150] width 1057 height 20
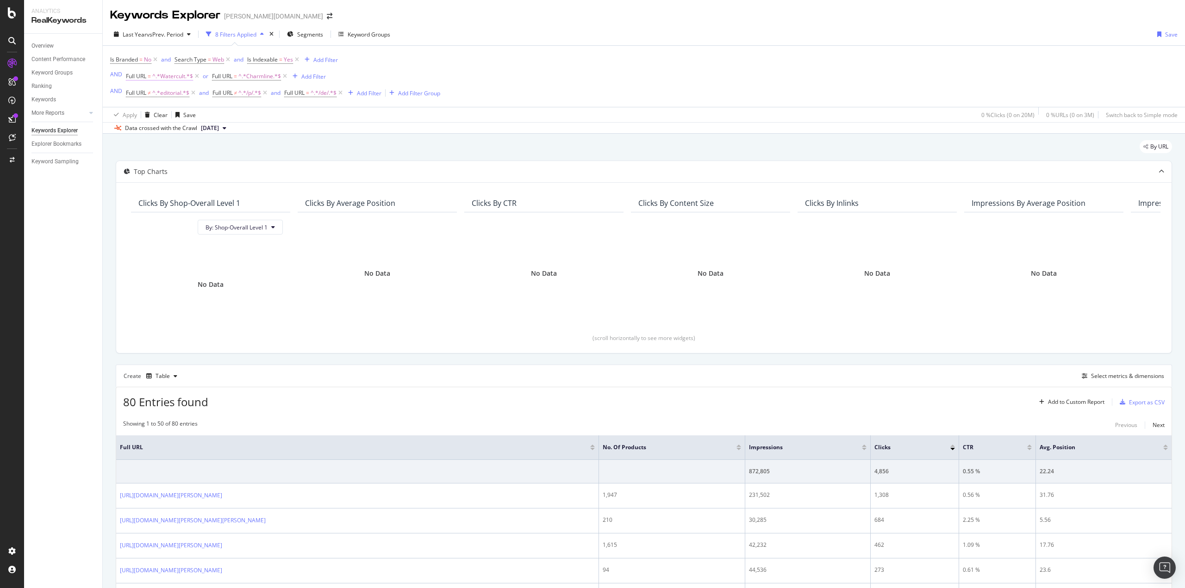
click at [172, 76] on span "^.*Watercult.*$" at bounding box center [172, 76] width 41 height 13
click at [141, 116] on input "Watercult" at bounding box center [178, 114] width 88 height 15
type input "watercult"
click at [231, 138] on div "Apply" at bounding box center [228, 135] width 14 height 8
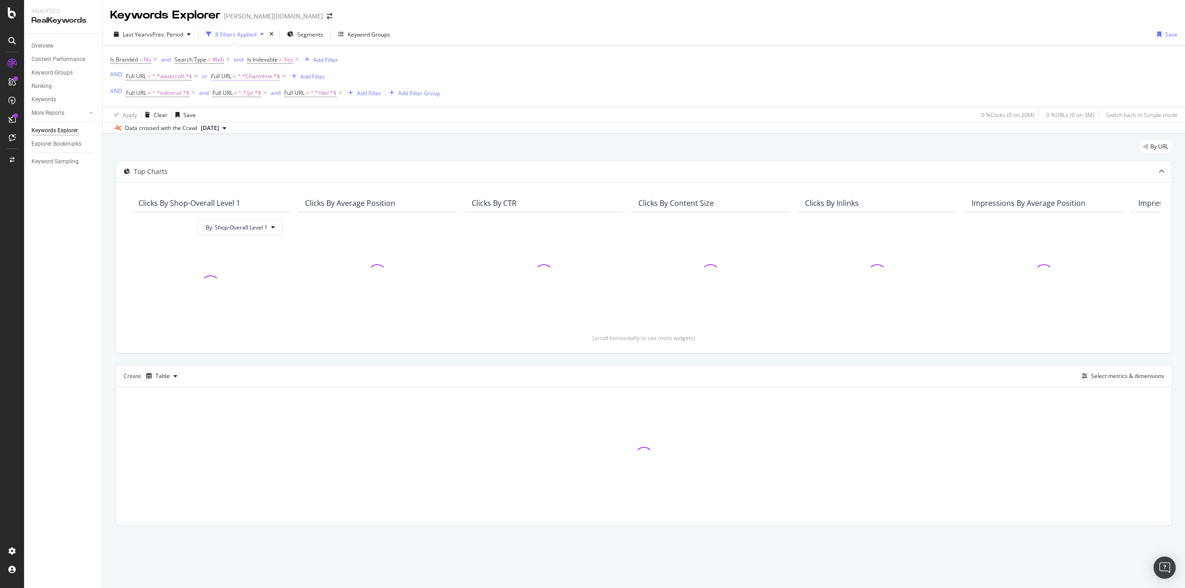
click at [253, 77] on span "^.*Charmline.*$" at bounding box center [259, 76] width 43 height 13
click at [225, 116] on input "Charmline" at bounding box center [263, 114] width 88 height 15
click at [225, 114] on input "Charmline" at bounding box center [263, 114] width 88 height 15
type input "charmline"
click at [311, 134] on div "Apply" at bounding box center [314, 135] width 14 height 8
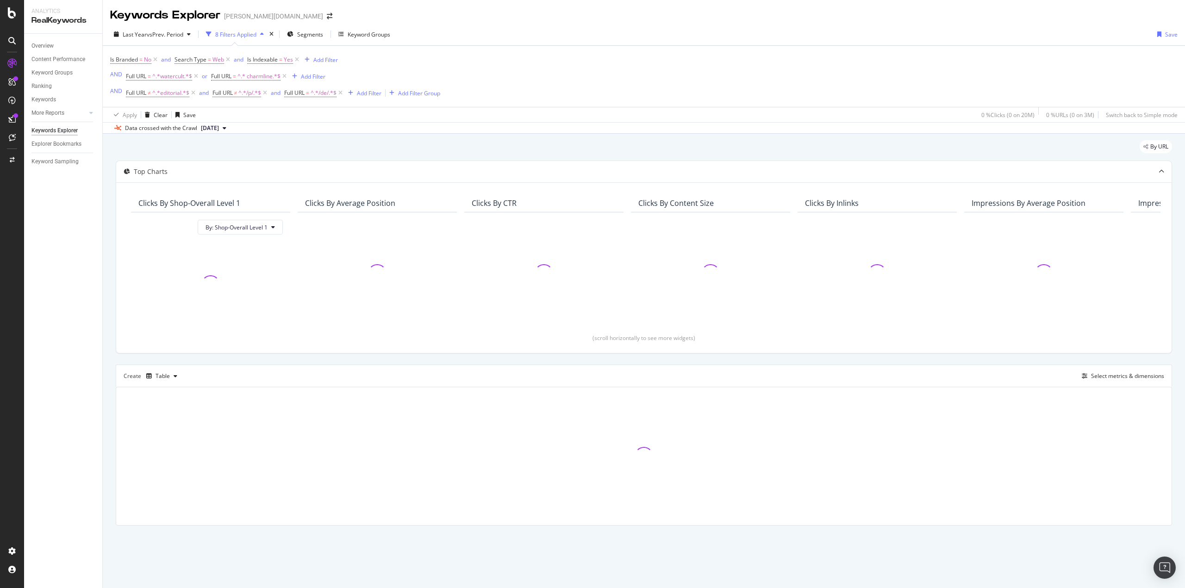
click at [113, 249] on div "By URL Top Charts Clicks By Shop-Overall Level 1 By: Shop-Overall Level 1 Click…" at bounding box center [644, 346] width 1083 height 425
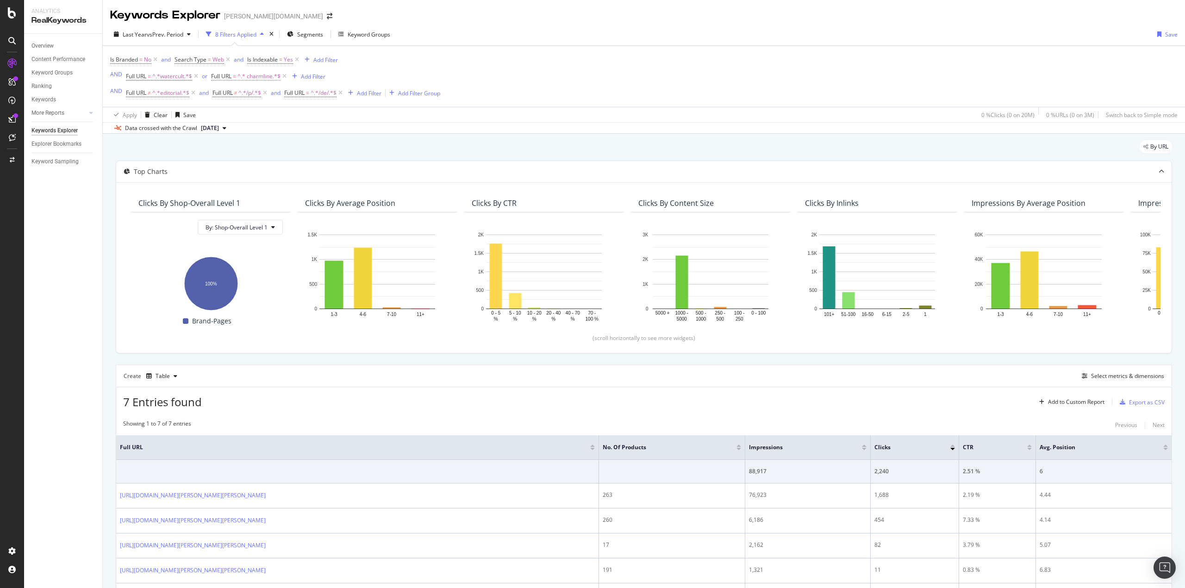
click at [250, 75] on span "^.* charmline.*$" at bounding box center [259, 76] width 43 height 13
click at [314, 131] on div "Apply" at bounding box center [314, 135] width 14 height 8
click at [260, 77] on span "^.* charmline.*$" at bounding box center [259, 76] width 43 height 13
click at [238, 118] on input "charmline" at bounding box center [263, 114] width 88 height 15
type input "charmline"
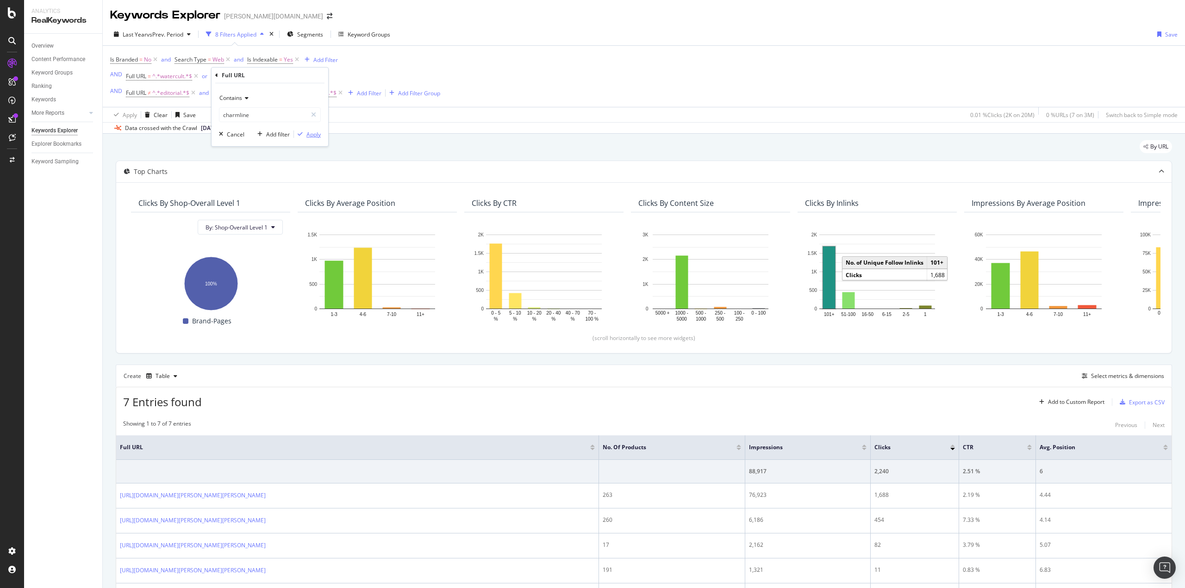
click at [315, 131] on div "Apply" at bounding box center [314, 135] width 14 height 8
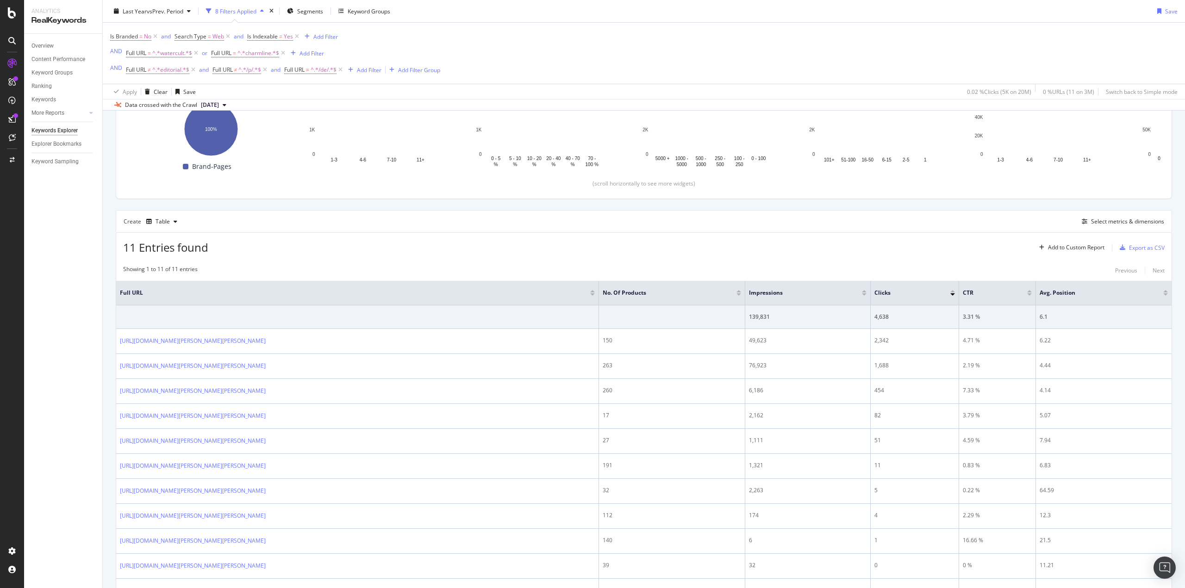
scroll to position [224, 0]
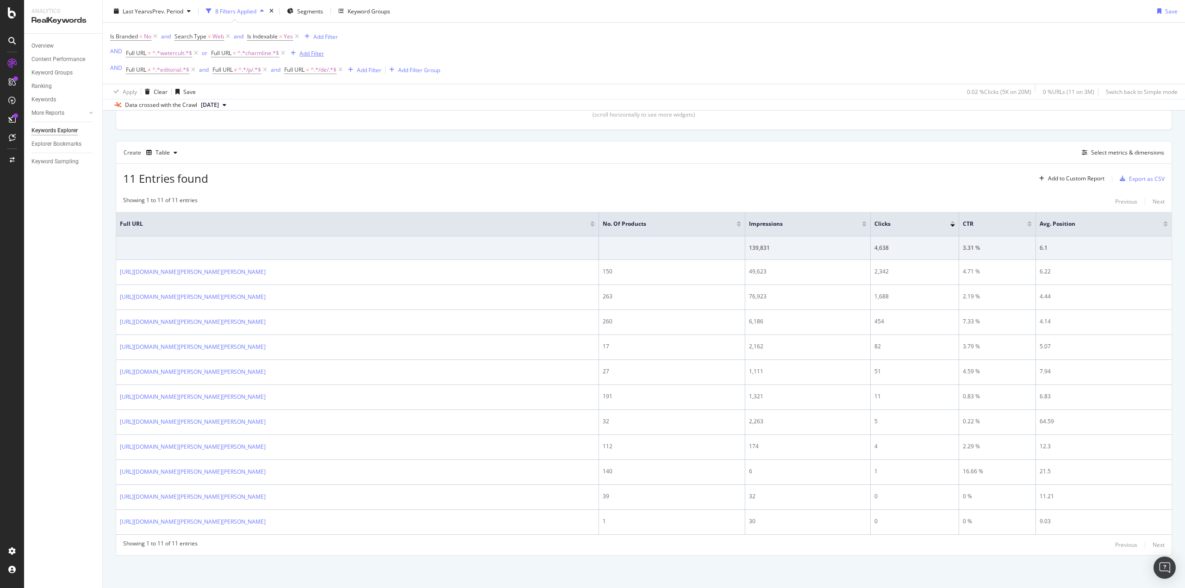
click at [299, 53] on div "button" at bounding box center [293, 53] width 13 height 6
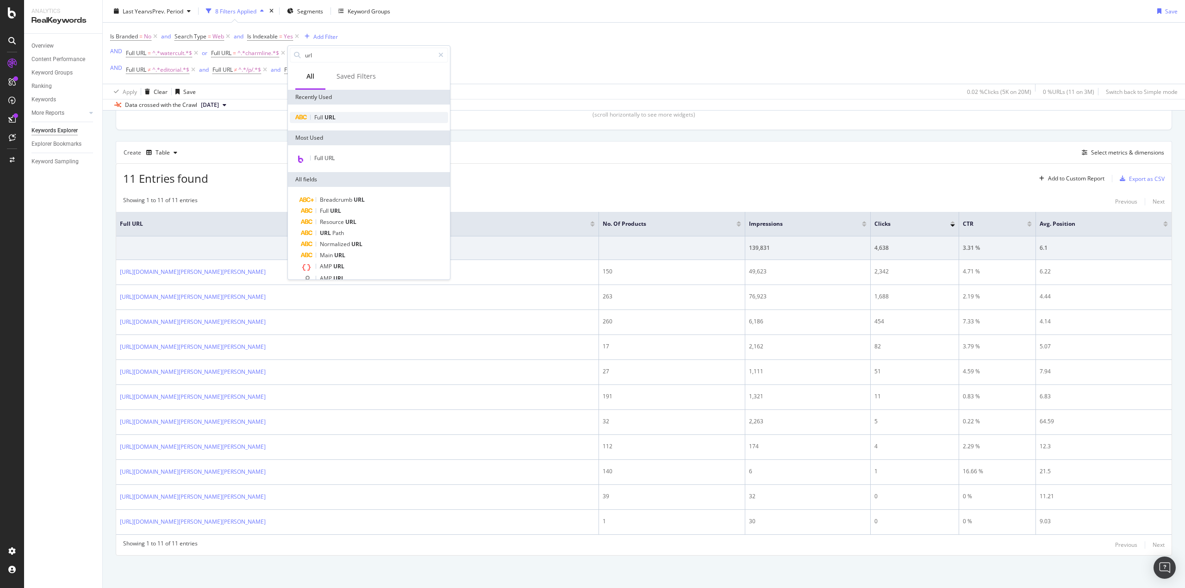
click at [333, 115] on span "URL" at bounding box center [330, 117] width 11 height 8
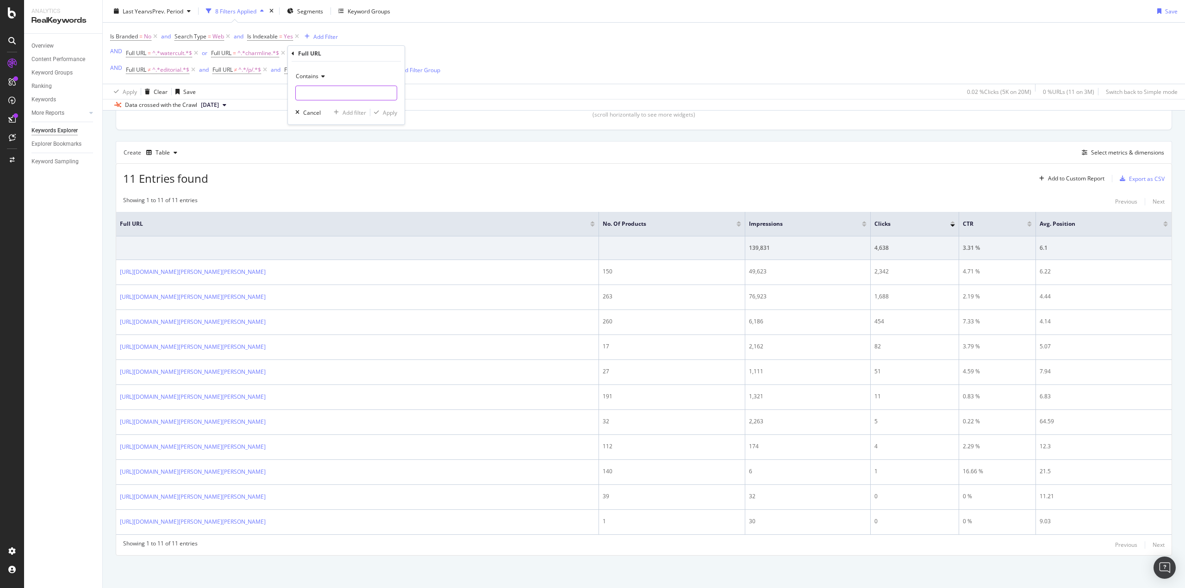
click at [329, 96] on input "text" at bounding box center [346, 93] width 101 height 15
paste input "/[PERSON_NAME]/[PERSON_NAME]/"
type input "/[PERSON_NAME]/[PERSON_NAME]/"
click at [388, 114] on div "Apply" at bounding box center [390, 113] width 14 height 8
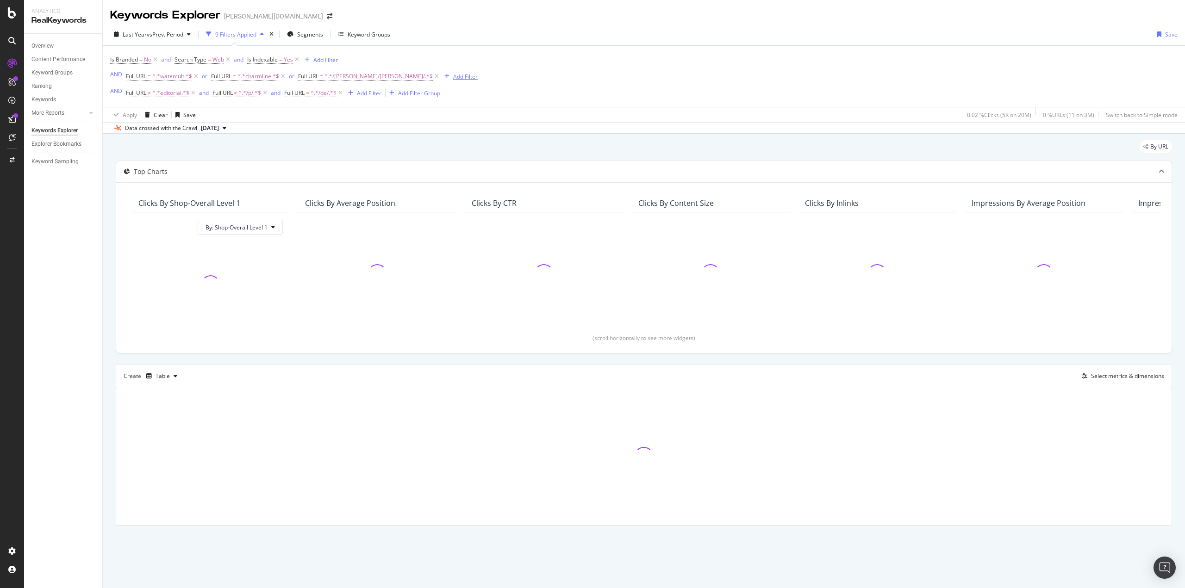
click at [453, 77] on div "Add Filter" at bounding box center [465, 77] width 25 height 8
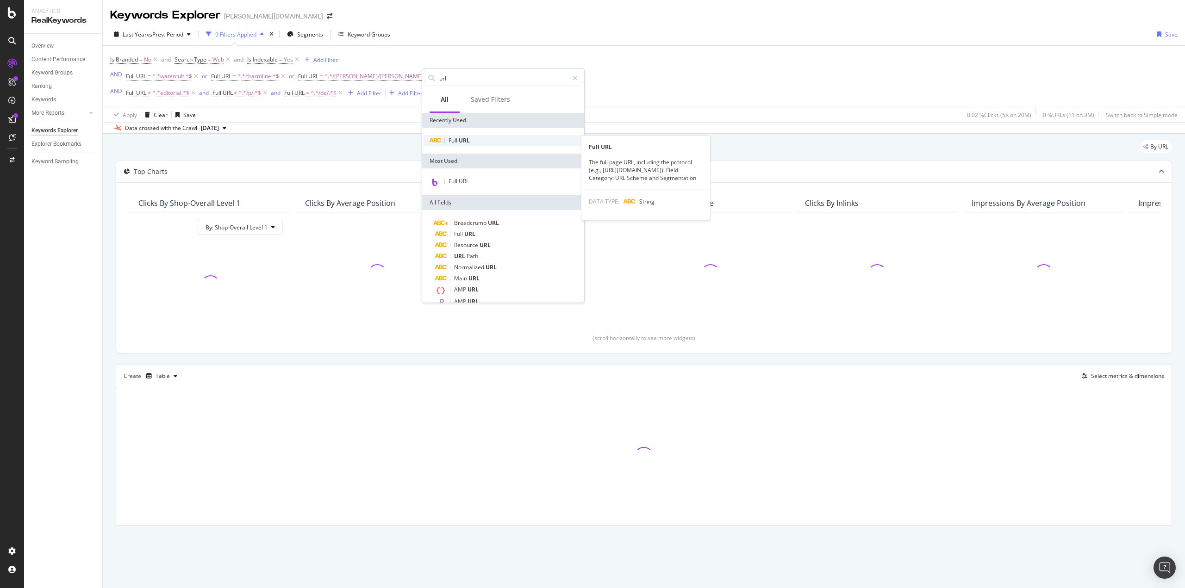
click at [464, 143] on span "URL" at bounding box center [464, 141] width 11 height 8
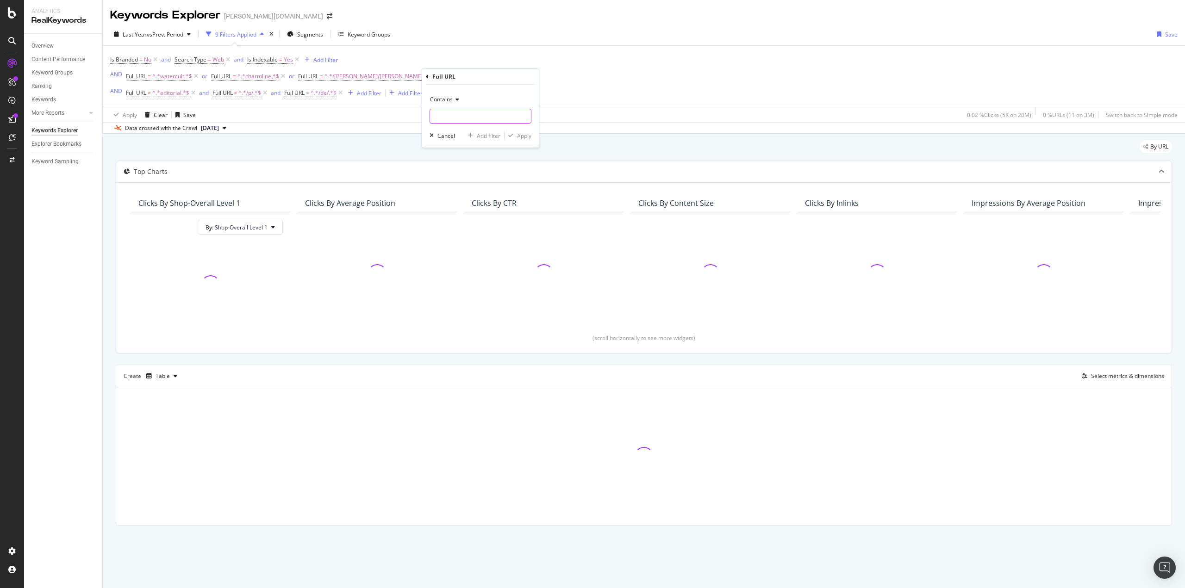
click at [463, 121] on input "text" at bounding box center [480, 116] width 101 height 15
paste input "/[PERSON_NAME]/seafolly/"
type input "/[PERSON_NAME]/seafolly/"
click at [516, 137] on div "button" at bounding box center [511, 136] width 13 height 6
click at [583, 76] on div "Add Filter" at bounding box center [595, 77] width 25 height 8
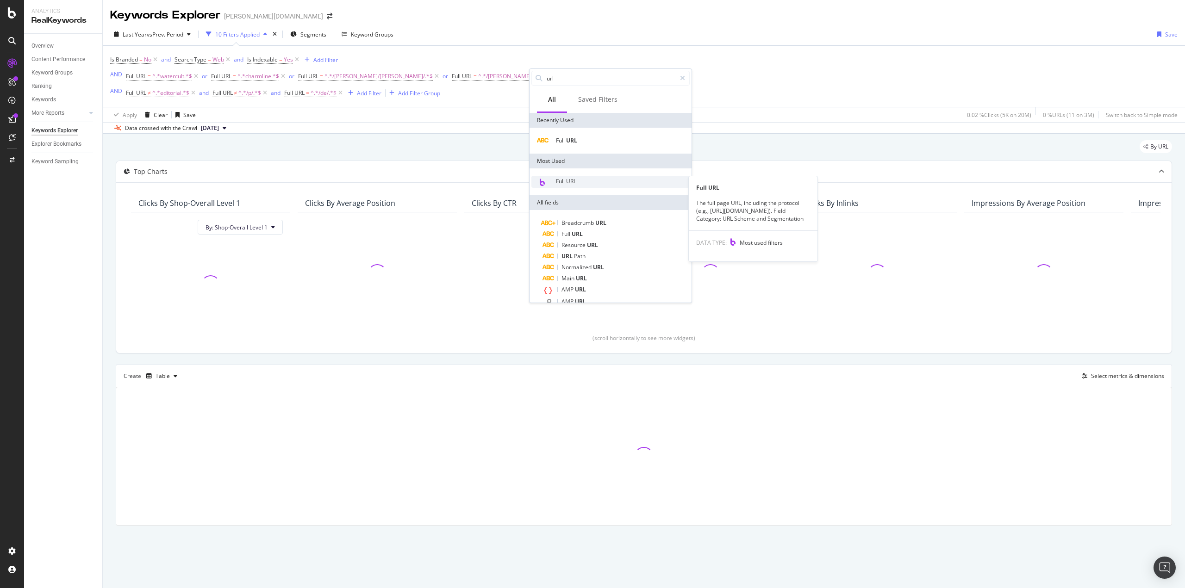
click at [564, 178] on span "Full URL" at bounding box center [566, 181] width 20 height 8
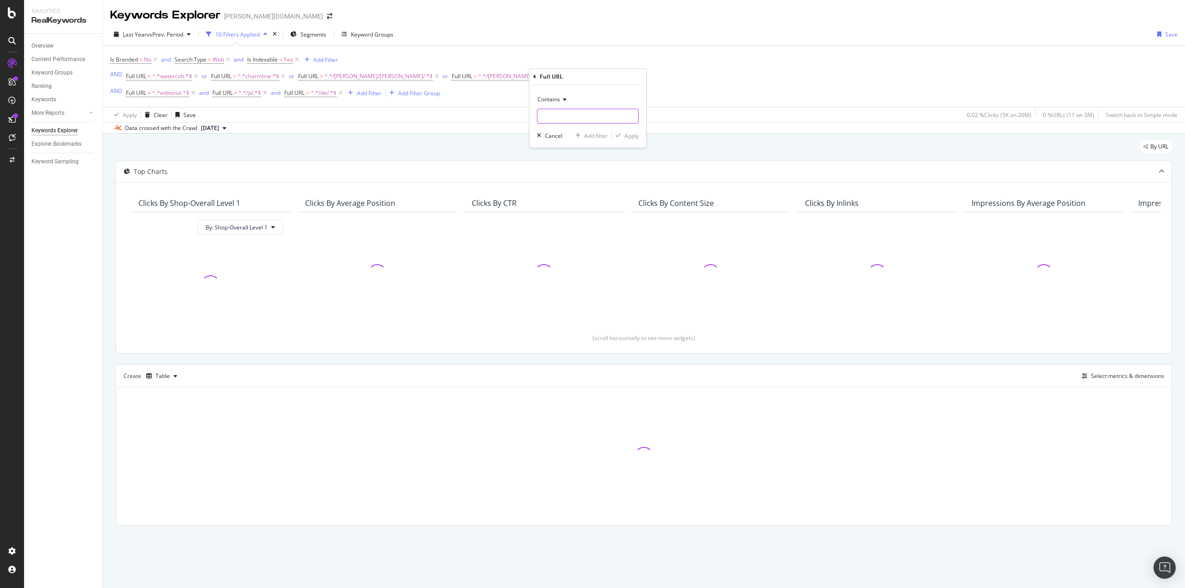
click at [580, 113] on input "text" at bounding box center [588, 116] width 101 height 15
paste input "/[PERSON_NAME]/lidea/"
type input "/[PERSON_NAME]/lidea/"
click at [634, 136] on div "Apply" at bounding box center [632, 136] width 14 height 8
click at [706, 77] on div "Add Filter" at bounding box center [718, 77] width 25 height 8
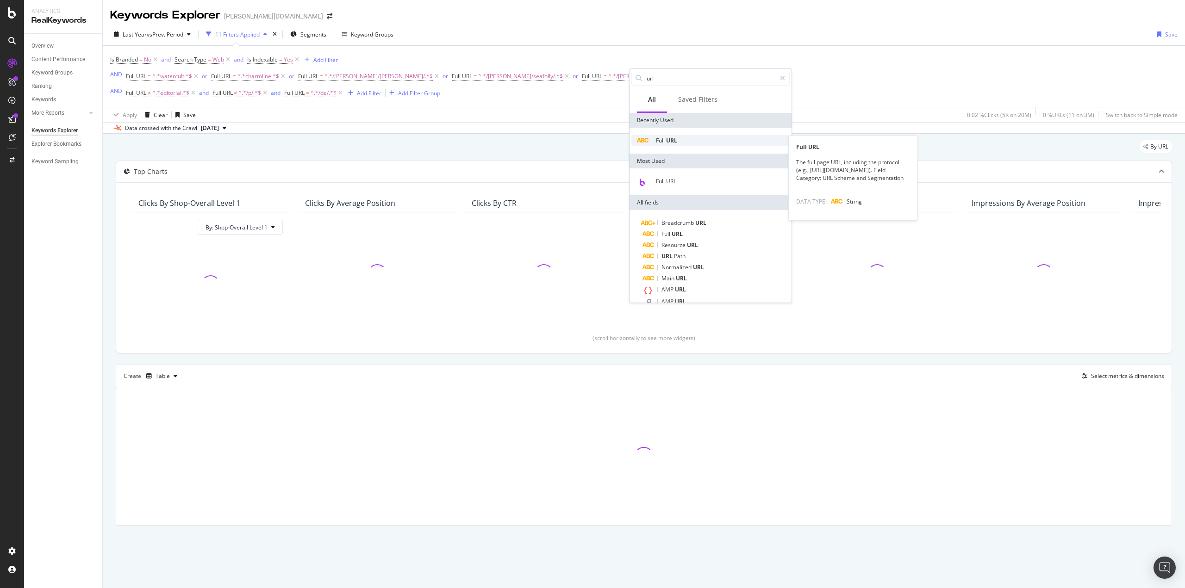
click at [684, 137] on div "Full URL" at bounding box center [711, 140] width 158 height 11
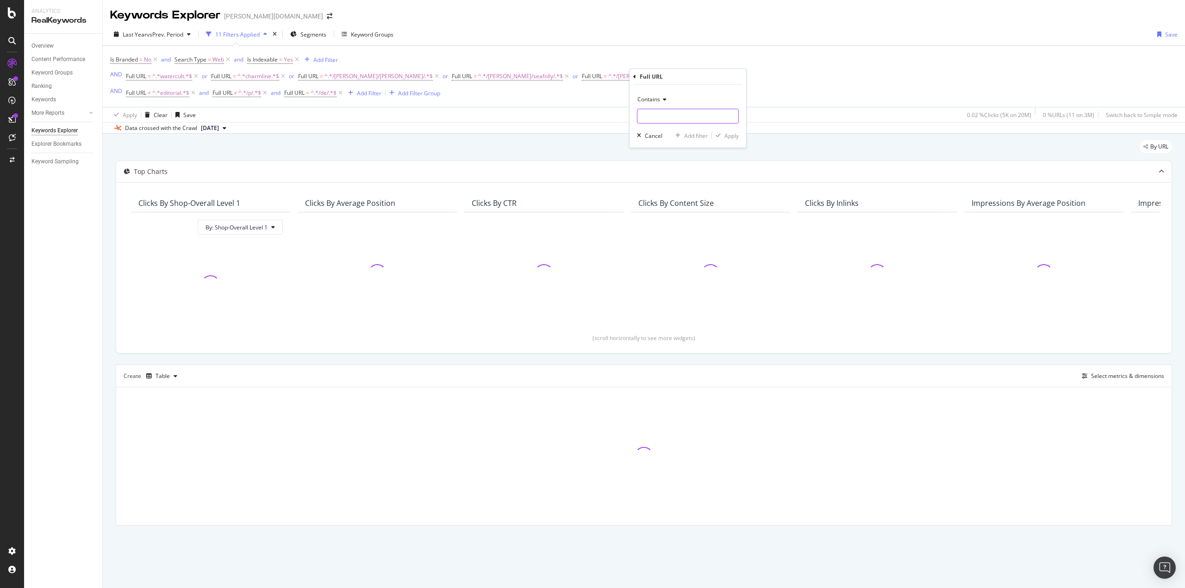
click at [677, 110] on input "text" at bounding box center [688, 116] width 101 height 15
paste input "/[PERSON_NAME]/mymarini/"
type input "/[PERSON_NAME]/mymarini/"
click at [738, 136] on div "Apply" at bounding box center [732, 136] width 14 height 8
click at [841, 73] on div "Add Filter" at bounding box center [853, 77] width 25 height 8
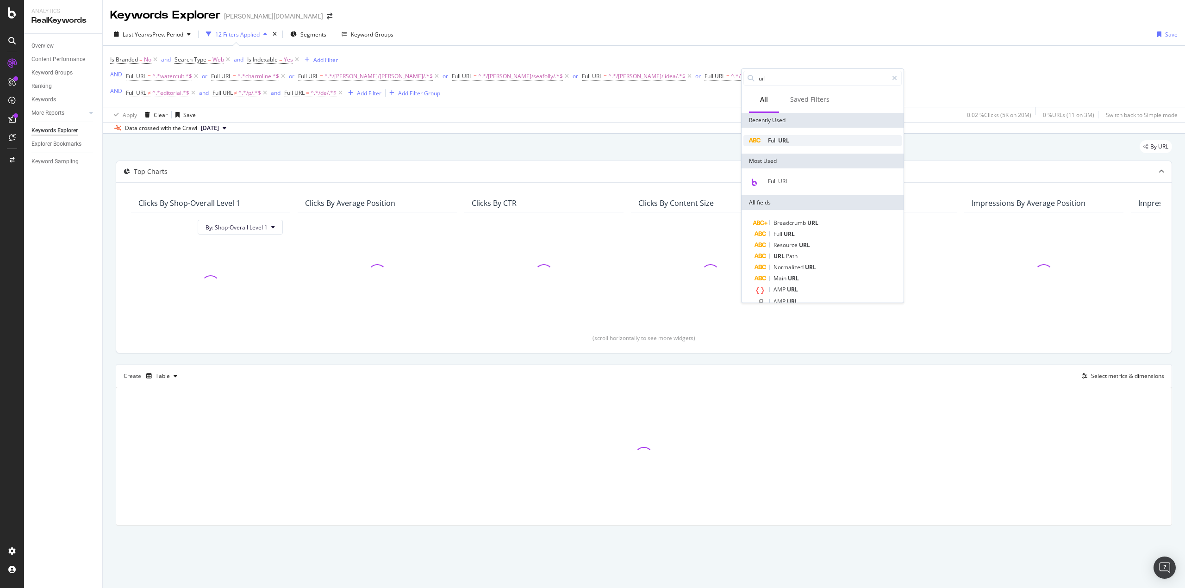
click at [788, 138] on span "URL" at bounding box center [783, 141] width 11 height 8
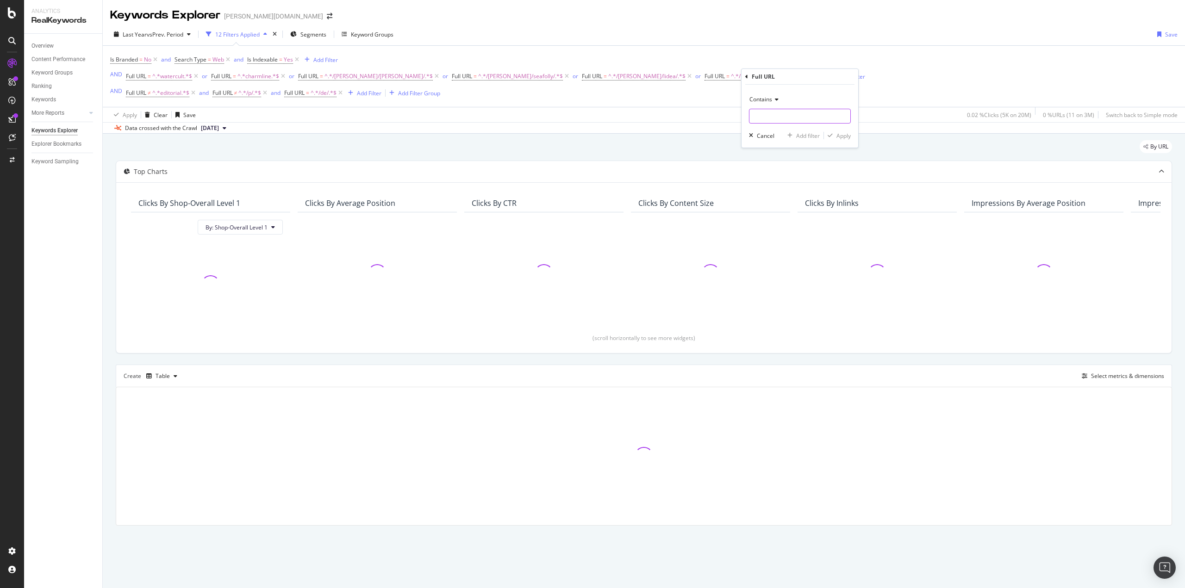
click at [775, 111] on input "text" at bounding box center [800, 116] width 101 height 15
paste input "/[PERSON_NAME]/chantelle/"
type input "/[PERSON_NAME]/chantelle/"
click at [844, 133] on div "Apply" at bounding box center [844, 136] width 14 height 8
click at [975, 77] on div "Add Filter" at bounding box center [987, 77] width 25 height 8
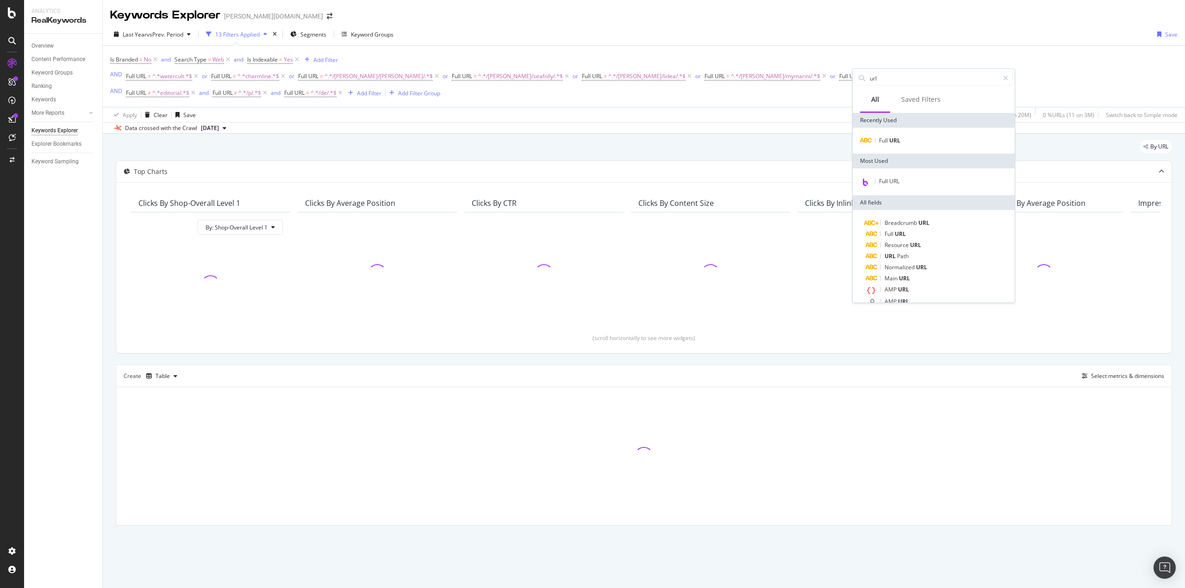
click at [892, 132] on div "Full URL" at bounding box center [934, 141] width 162 height 26
click at [894, 136] on div "Full URL" at bounding box center [934, 140] width 158 height 11
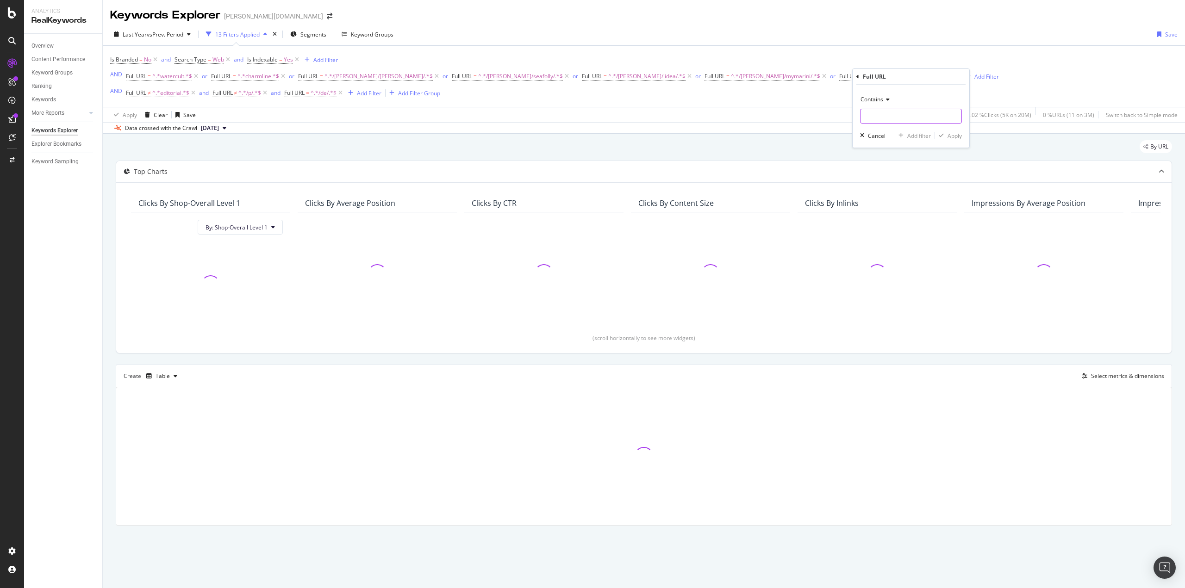
click at [895, 116] on input "text" at bounding box center [911, 116] width 101 height 15
paste input "/[PERSON_NAME]/[PERSON_NAME]/"
type input "/[PERSON_NAME]/[PERSON_NAME]/"
click at [960, 138] on div "Apply" at bounding box center [955, 136] width 14 height 8
click at [1128, 77] on div "Add Filter" at bounding box center [1140, 77] width 25 height 8
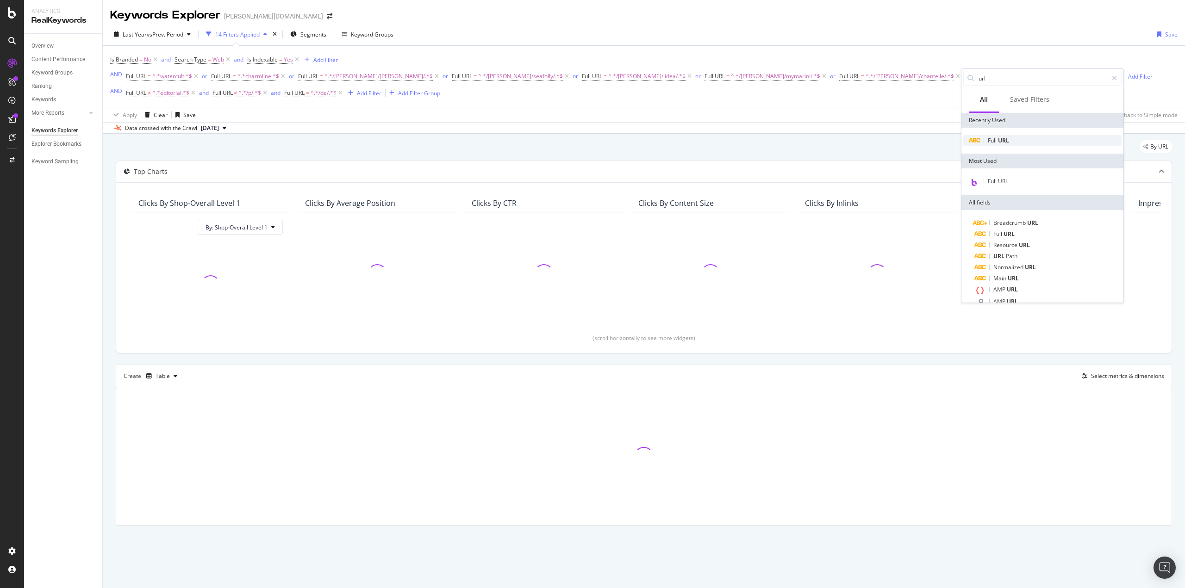
click at [1002, 139] on span "URL" at bounding box center [1003, 141] width 11 height 8
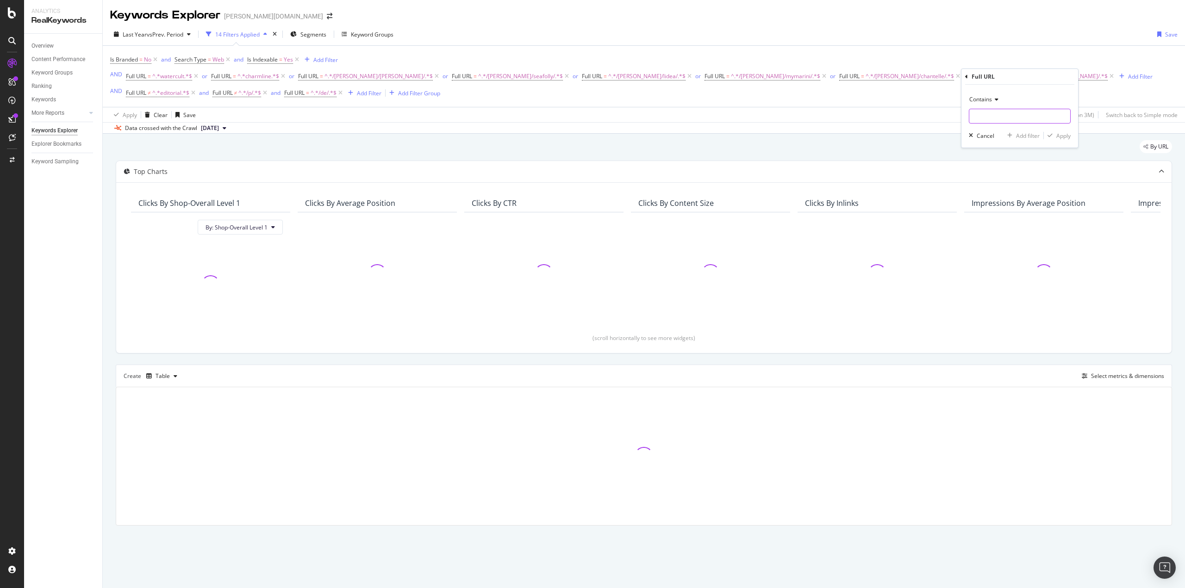
click at [998, 114] on input "text" at bounding box center [1020, 116] width 101 height 15
paste input "/[PERSON_NAME]/vilebrequin/"
type input "/[PERSON_NAME]/vilebrequin/"
click at [1063, 132] on div "Apply" at bounding box center [1064, 136] width 14 height 8
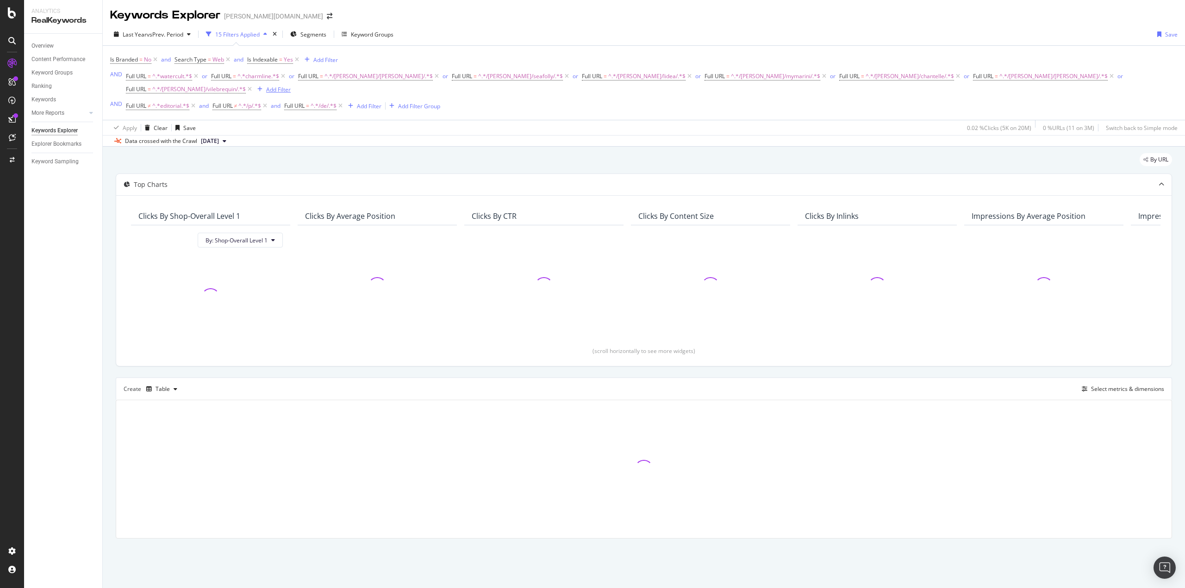
click at [291, 84] on div "Add Filter" at bounding box center [272, 89] width 37 height 10
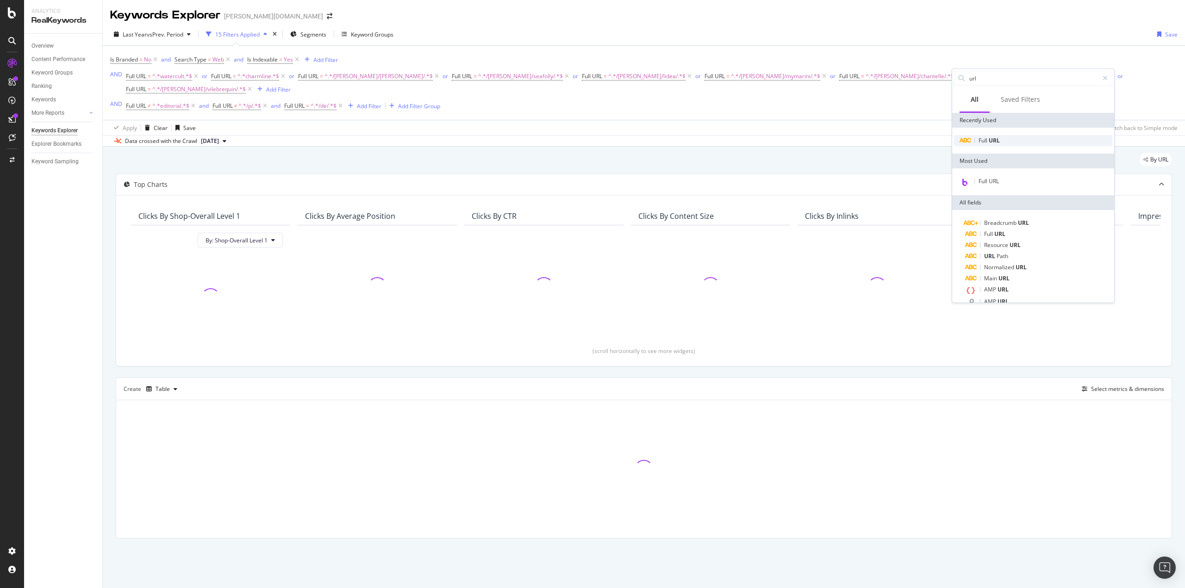
click at [990, 143] on span "URL" at bounding box center [994, 141] width 11 height 8
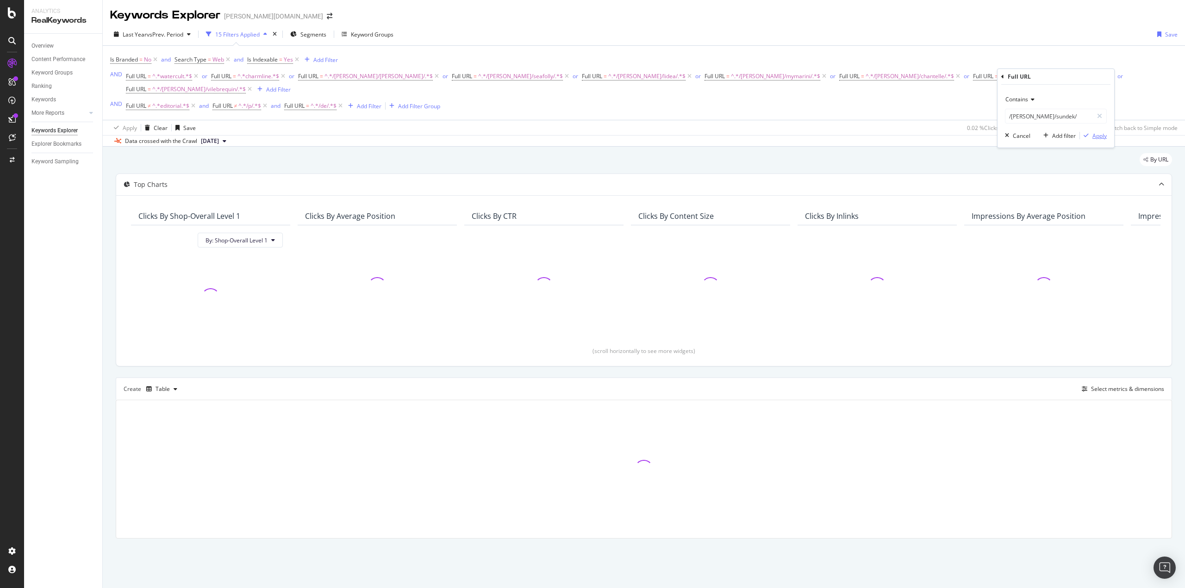
type input "/[PERSON_NAME]/sundek/"
click at [1101, 138] on div "Apply" at bounding box center [1100, 136] width 14 height 8
click at [114, 179] on div "By URL Top Charts Clicks By Shop-Overall Level 1 By: Shop-Overall Level 1 Click…" at bounding box center [644, 359] width 1083 height 425
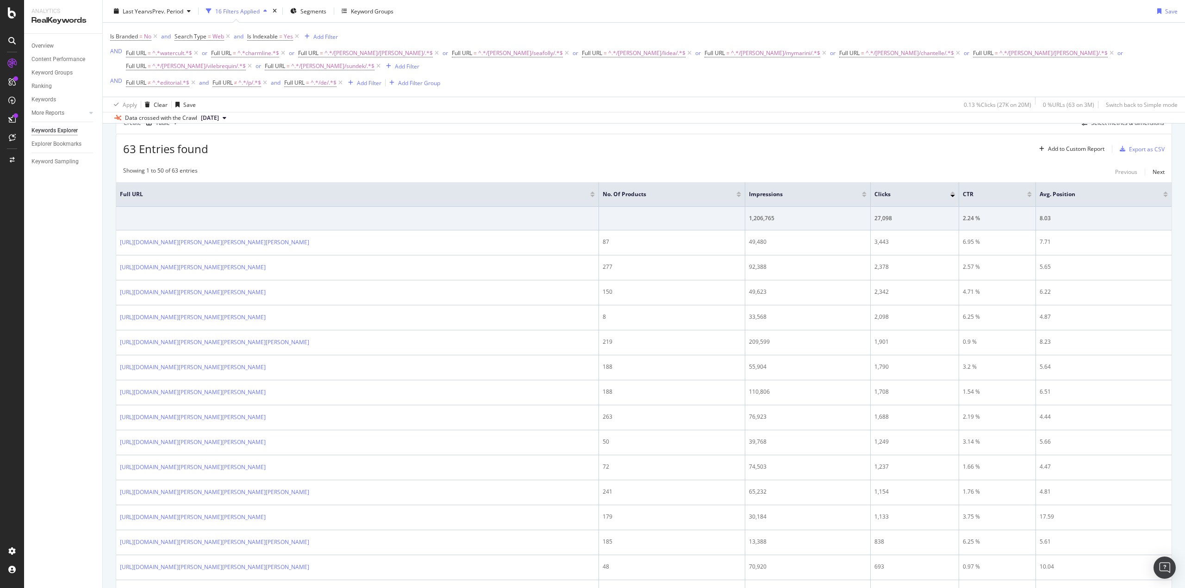
scroll to position [93, 0]
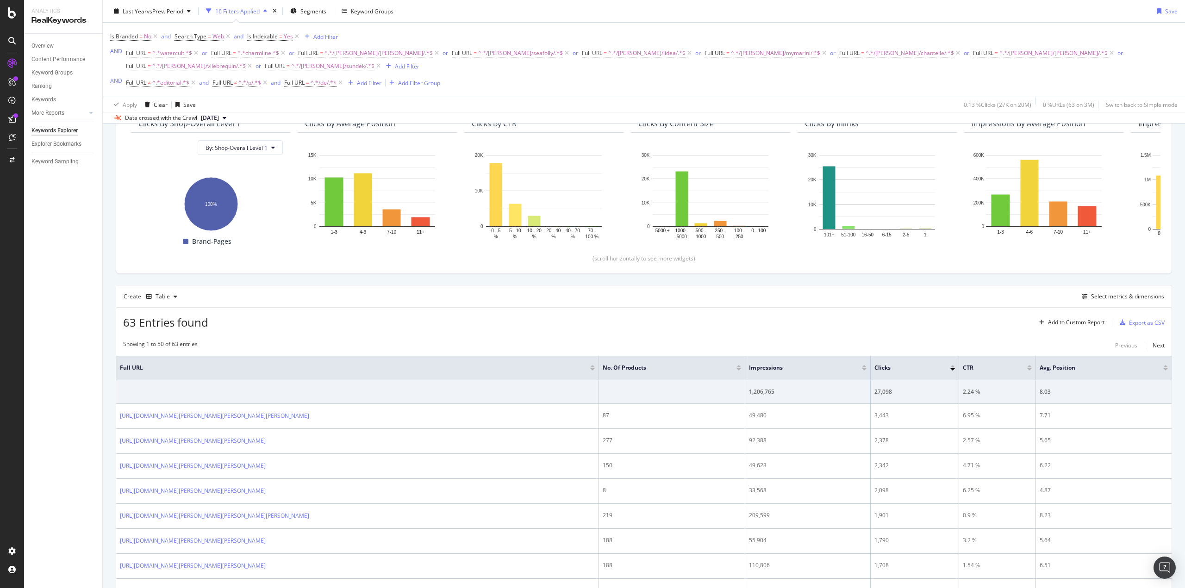
click at [591, 369] on div at bounding box center [592, 370] width 5 height 2
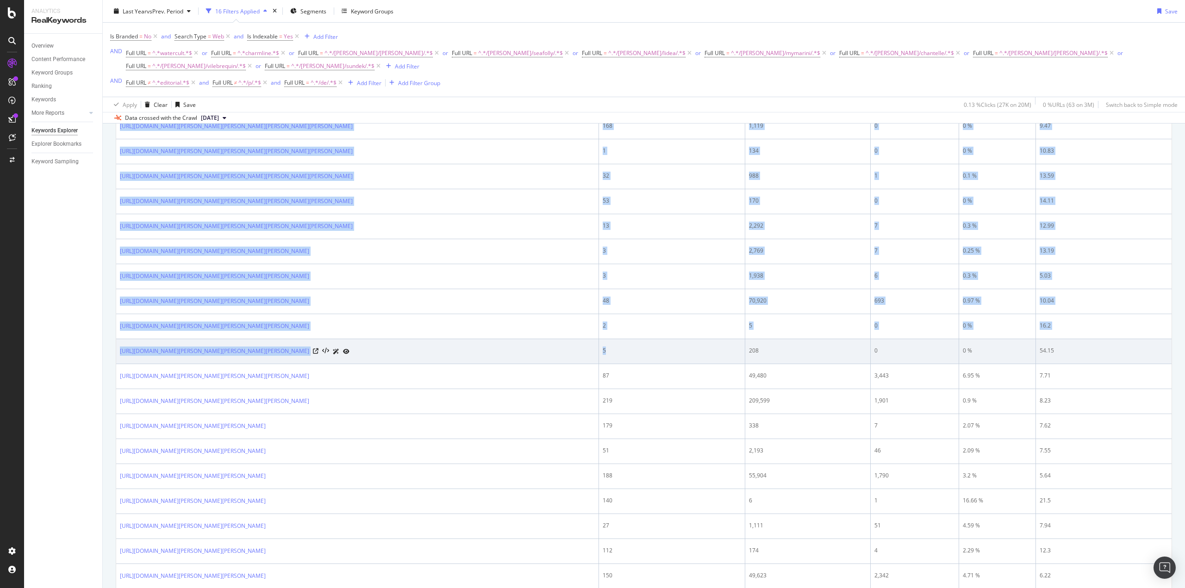
scroll to position [1212, 0]
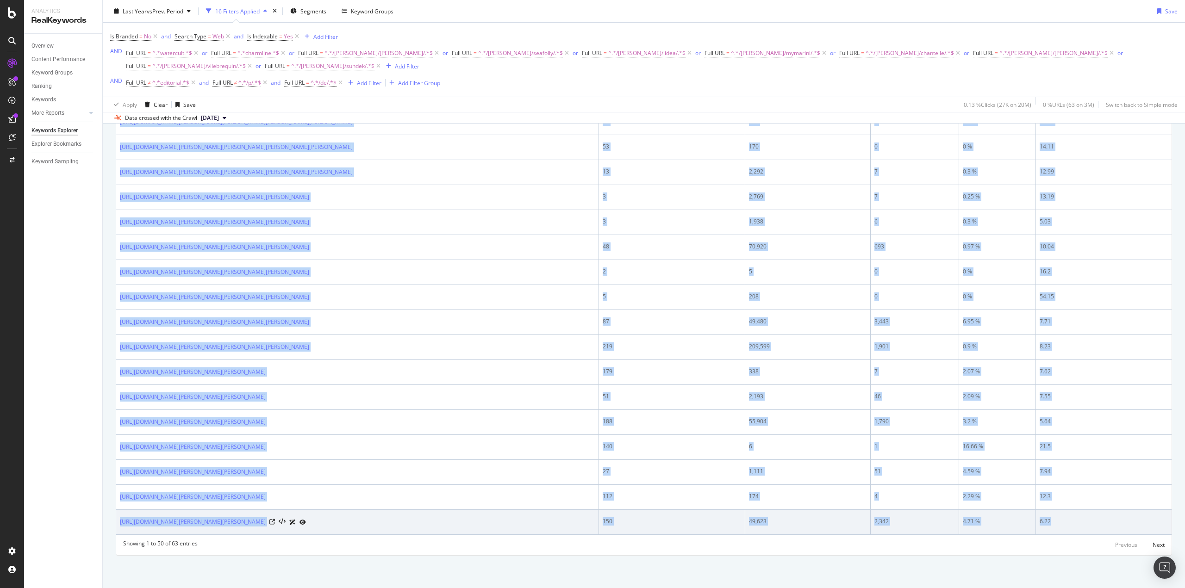
drag, startPoint x: 117, startPoint y: 181, endPoint x: 1089, endPoint y: 525, distance: 1031.8
copy table "Full URL No. of products Impressions Clicks CTR Avg. Position 1,206,765 27,098 …"
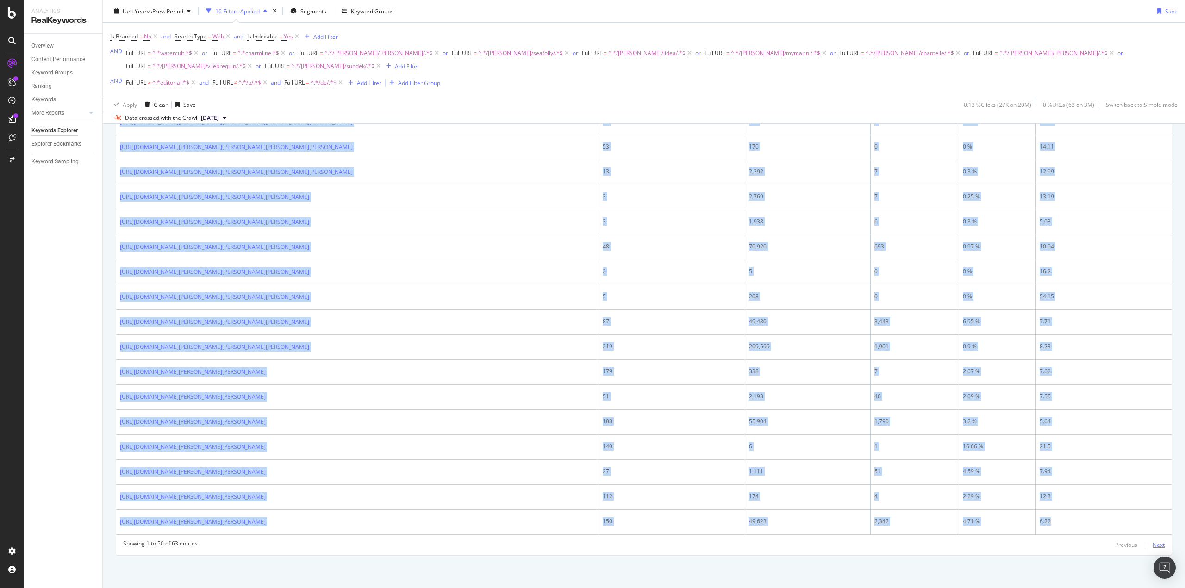
click at [1153, 545] on div "Next" at bounding box center [1159, 545] width 12 height 8
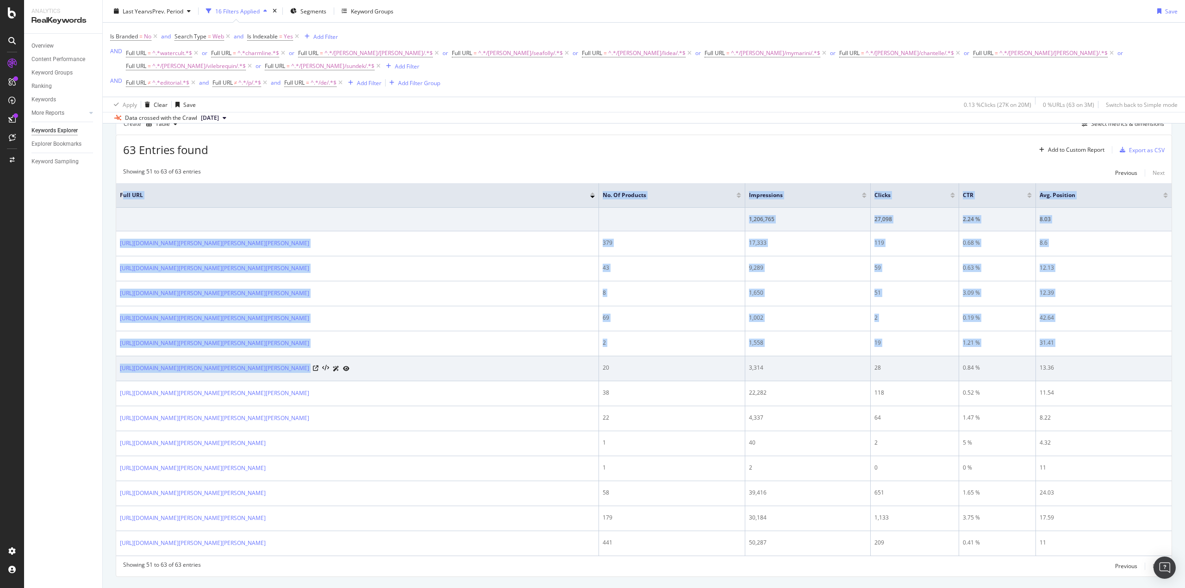
scroll to position [287, 0]
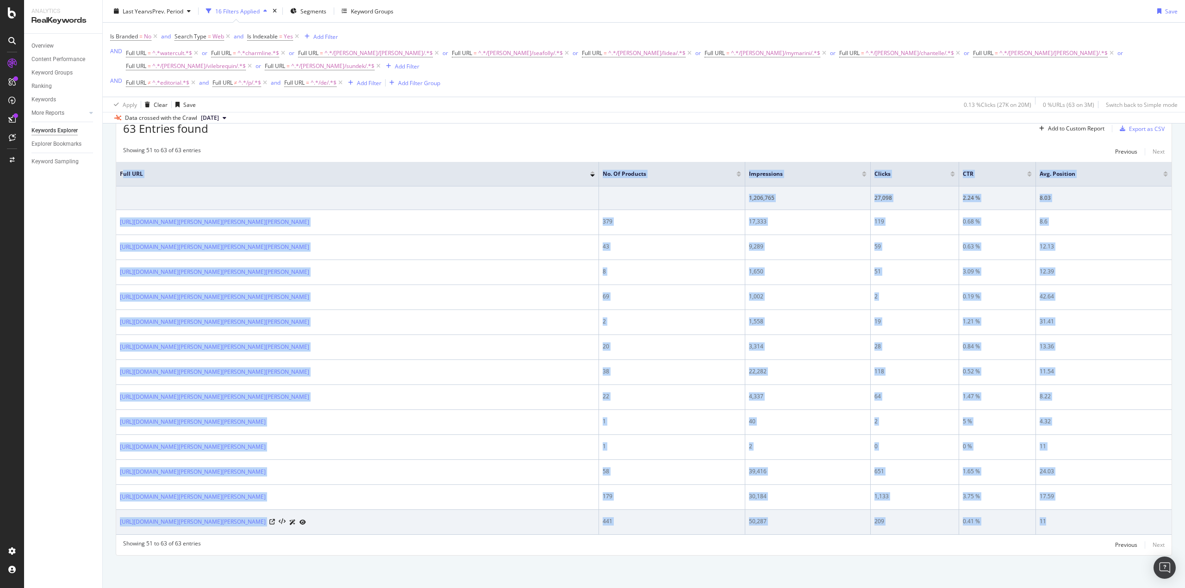
drag, startPoint x: 122, startPoint y: 319, endPoint x: 1051, endPoint y: 522, distance: 950.7
click at [1051, 522] on table "Full URL No. of products Impressions Clicks CTR Avg. Position 1,206,765 27,098 …" at bounding box center [644, 348] width 1056 height 373
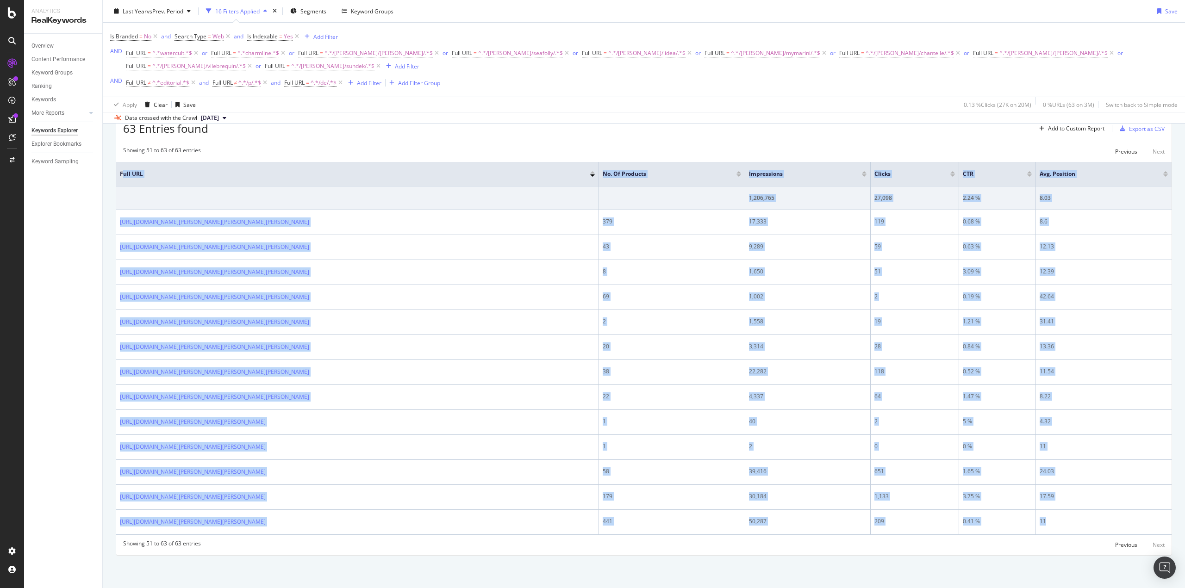
copy table "ull URL No. of products Impressions Clicks CTR Avg. Position 1,206,765 27,098 2…"
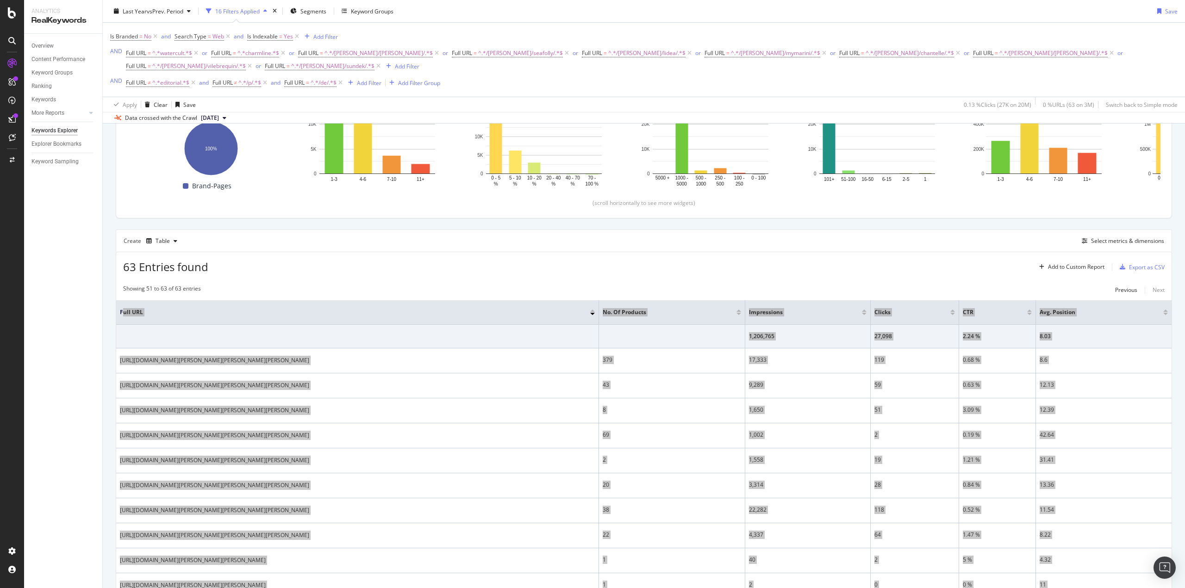
scroll to position [0, 0]
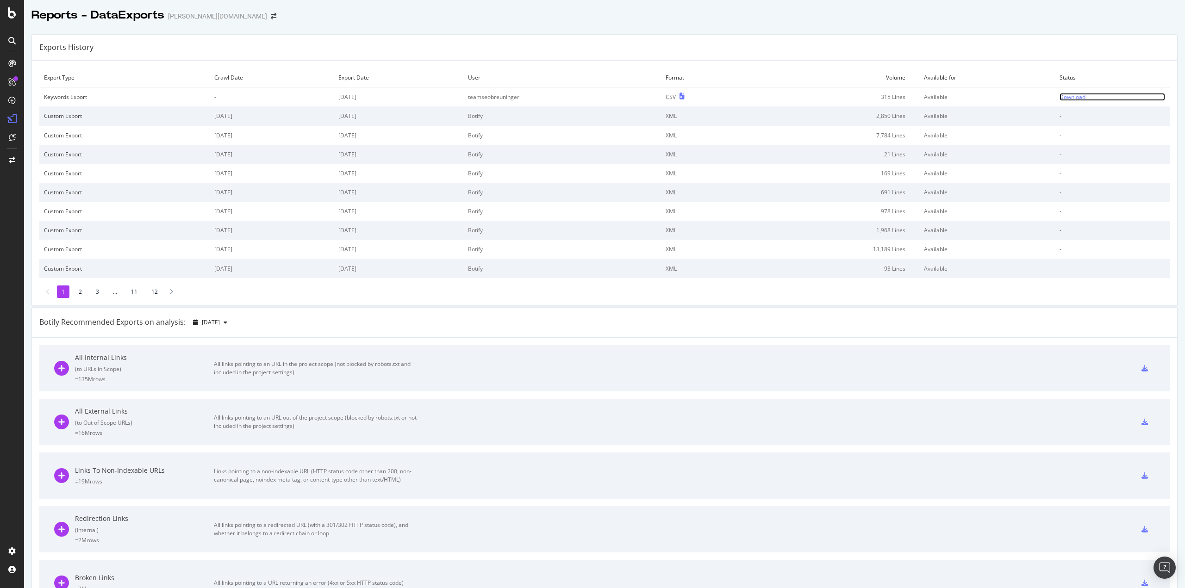
click at [1066, 98] on div "Download" at bounding box center [1073, 97] width 26 height 8
